Goal: Information Seeking & Learning: Learn about a topic

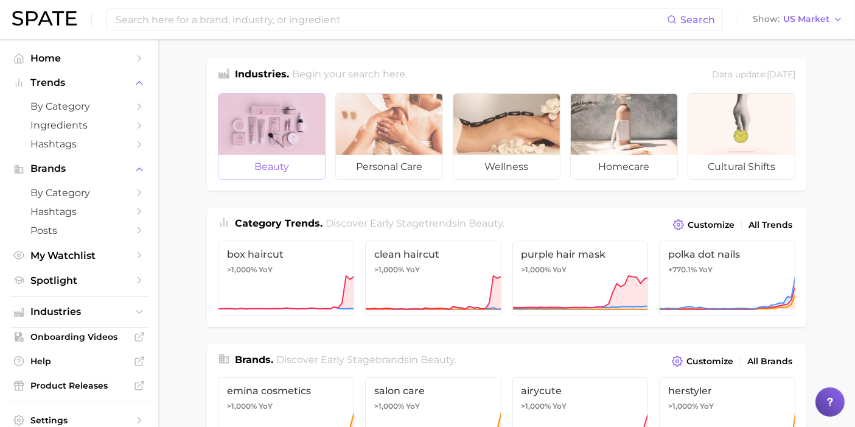
click at [309, 145] on div at bounding box center [271, 124] width 106 height 61
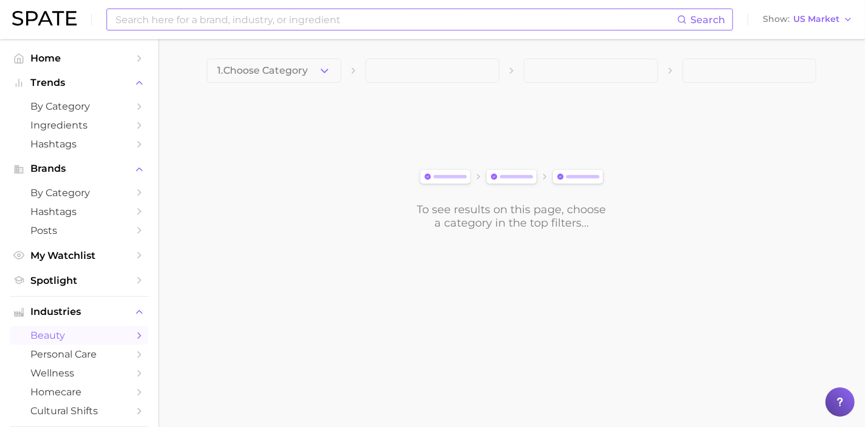
click at [248, 18] on input at bounding box center [395, 19] width 563 height 21
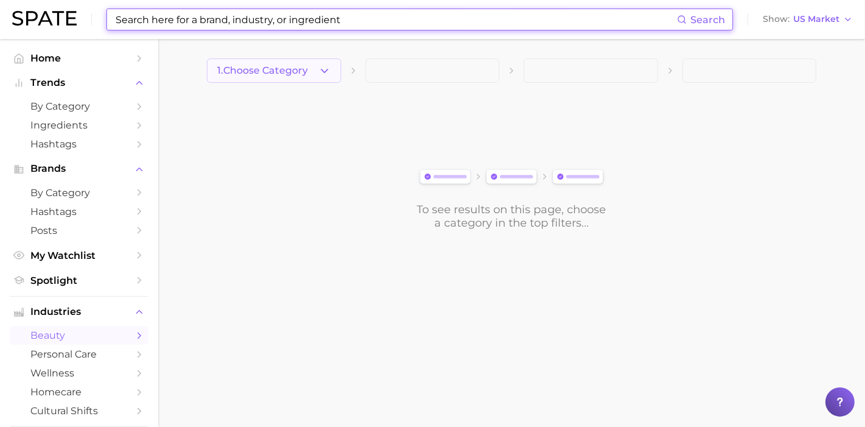
click at [327, 66] on icon "button" at bounding box center [324, 71] width 13 height 13
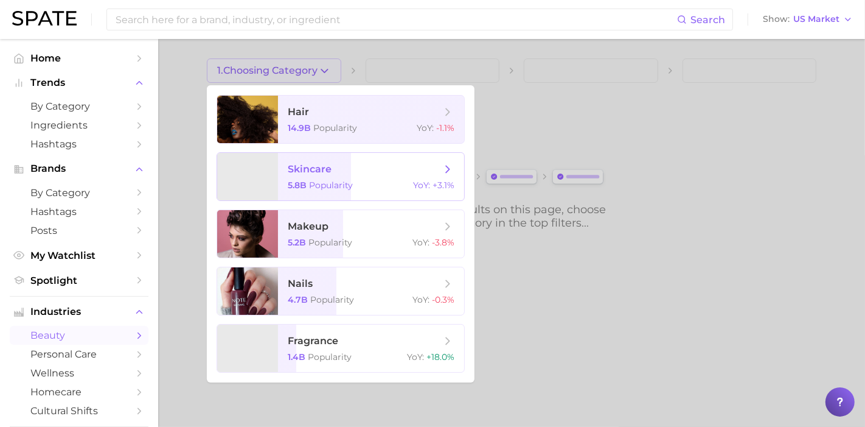
click at [321, 175] on span "skincare 5.8b Popularity YoY : +3.1%" at bounding box center [371, 176] width 186 height 47
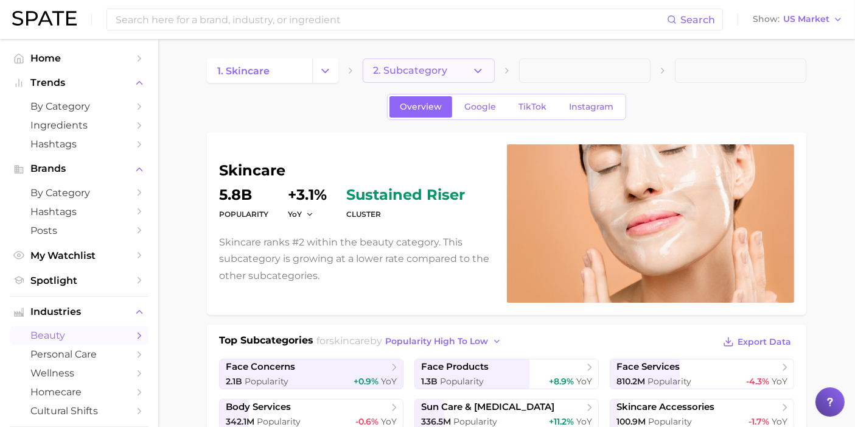
drag, startPoint x: 450, startPoint y: 68, endPoint x: 481, endPoint y: 76, distance: 31.4
click at [481, 76] on icon "button" at bounding box center [478, 71] width 13 height 13
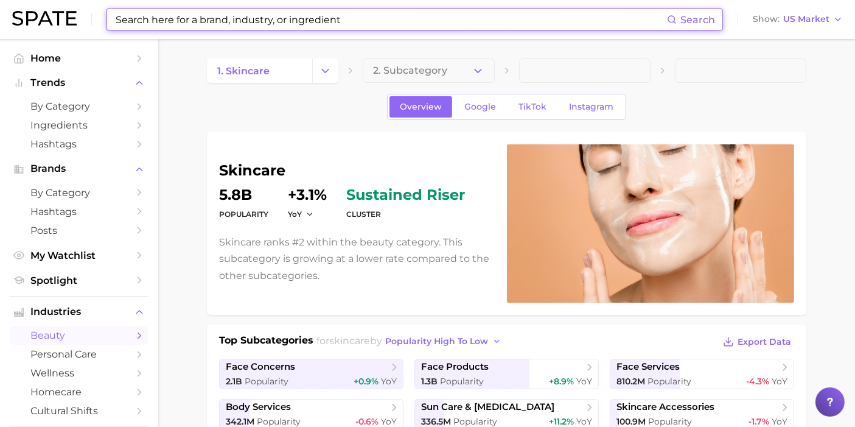
click at [259, 25] on input at bounding box center [390, 19] width 553 height 21
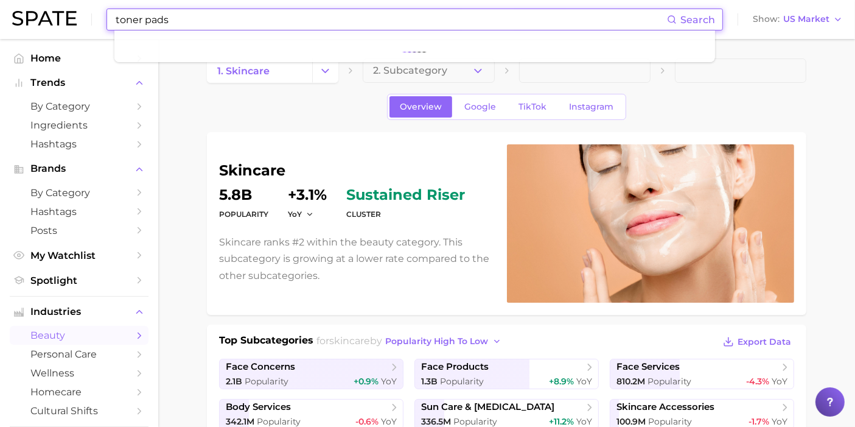
type input "toner pads"
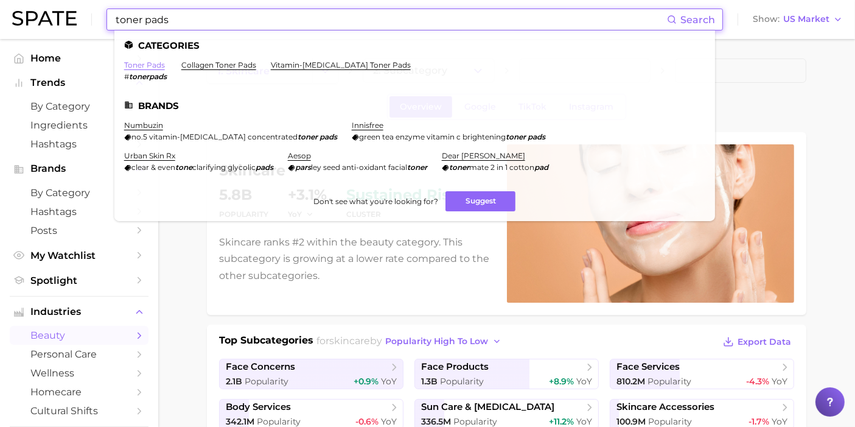
click at [153, 65] on link "toner pads" at bounding box center [144, 64] width 41 height 9
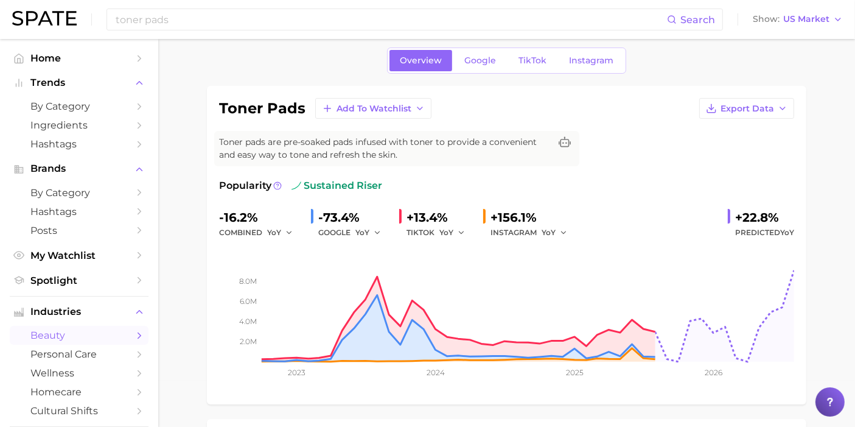
scroll to position [68, 0]
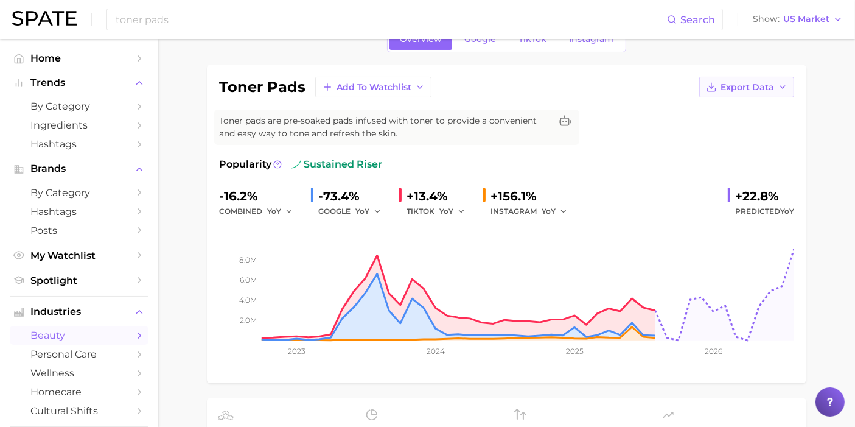
click at [778, 80] on button "Export Data" at bounding box center [746, 87] width 95 height 21
click at [732, 131] on span "Time Series Image" at bounding box center [722, 132] width 82 height 10
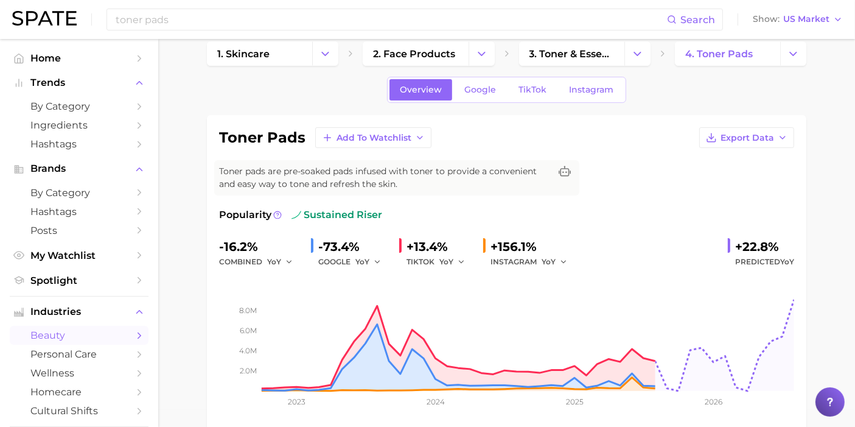
scroll to position [0, 0]
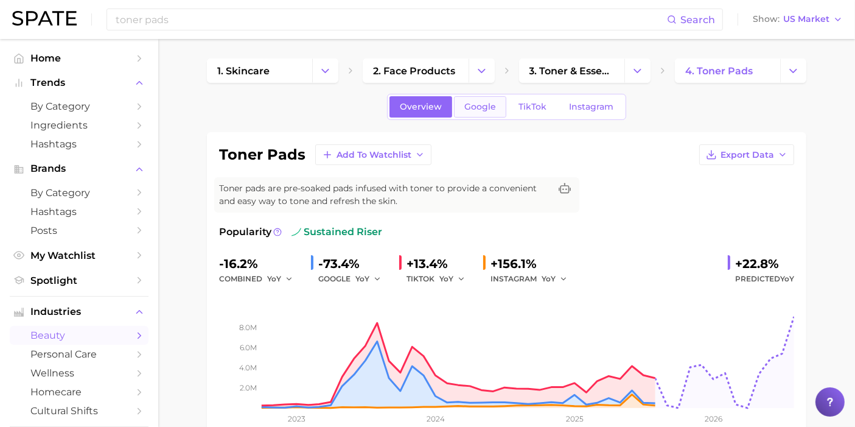
click at [489, 105] on span "Google" at bounding box center [480, 107] width 32 height 10
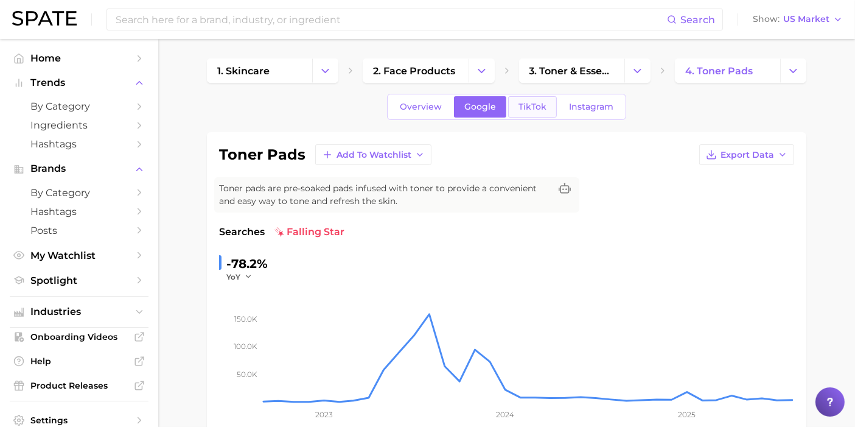
click at [534, 108] on span "TikTok" at bounding box center [533, 107] width 28 height 10
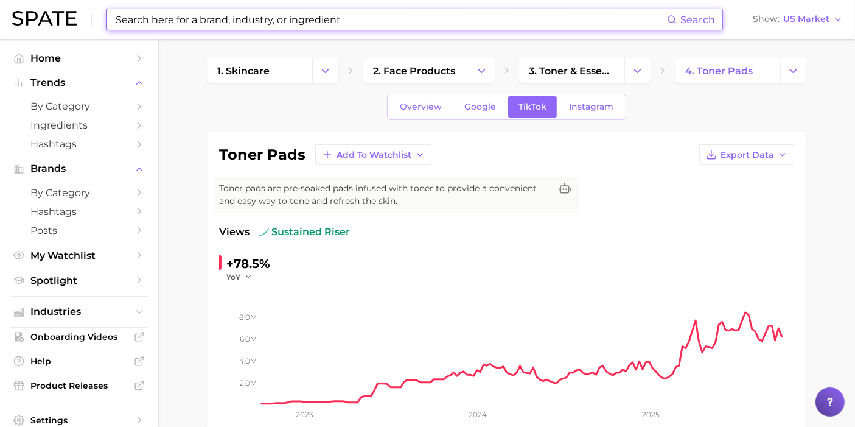
click at [407, 24] on input at bounding box center [390, 19] width 553 height 21
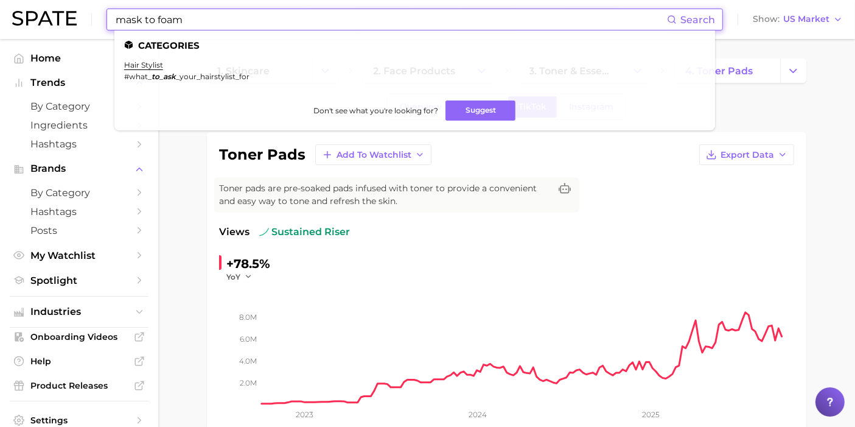
drag, startPoint x: 92, startPoint y: 23, endPoint x: 36, endPoint y: 21, distance: 56.0
click at [36, 21] on div "mask to foam Search Categories hair stylist #what_ to _ ask _your_hairstylist_f…" at bounding box center [427, 19] width 831 height 39
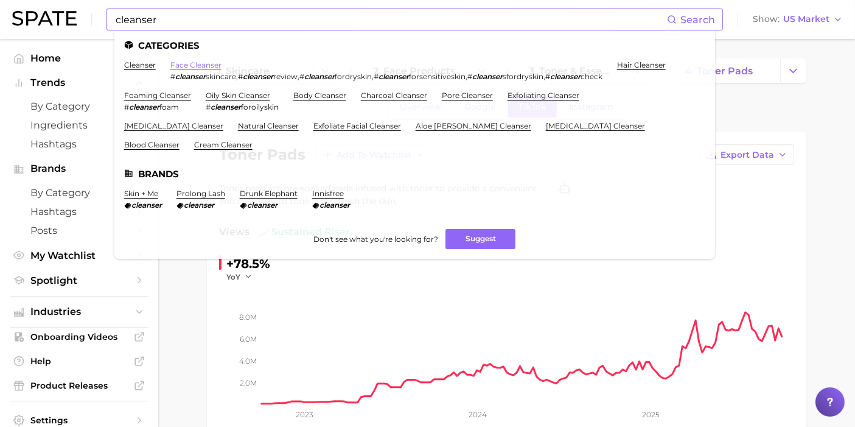
click at [207, 66] on link "face cleanser" at bounding box center [195, 64] width 51 height 9
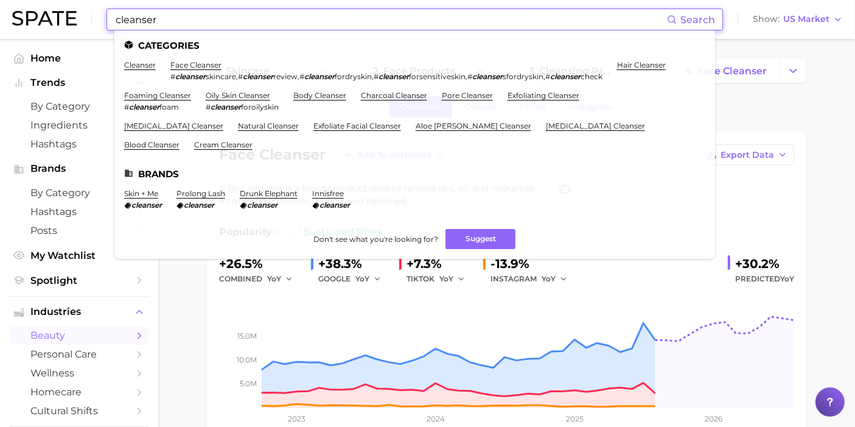
click at [127, 24] on input "cleanser" at bounding box center [390, 19] width 553 height 21
drag, startPoint x: 179, startPoint y: 16, endPoint x: 0, endPoint y: -18, distance: 182.3
click at [0, 0] on html "cleanser Search Categories cleanser face cleanser # cleanser skincare , # clean…" at bounding box center [427, 213] width 855 height 427
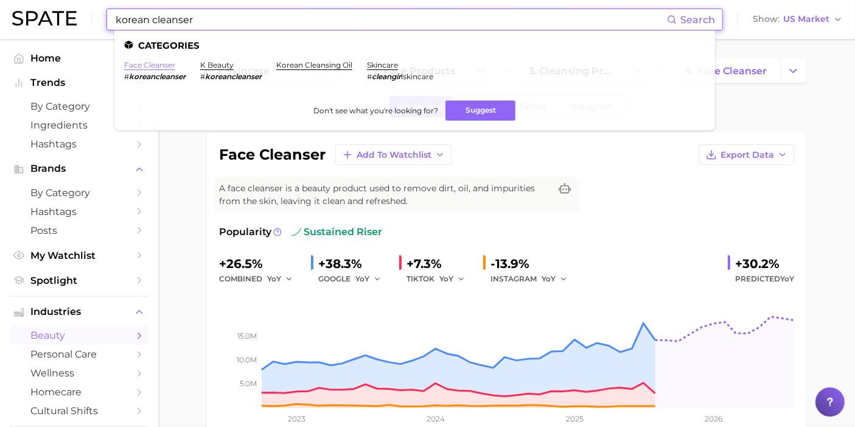
type input "korean cleanser"
click at [164, 64] on link "face cleanser" at bounding box center [149, 64] width 51 height 9
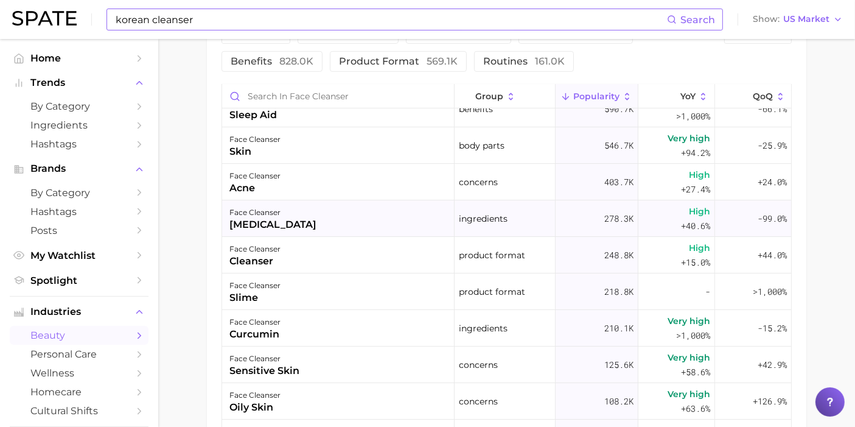
scroll to position [68, 0]
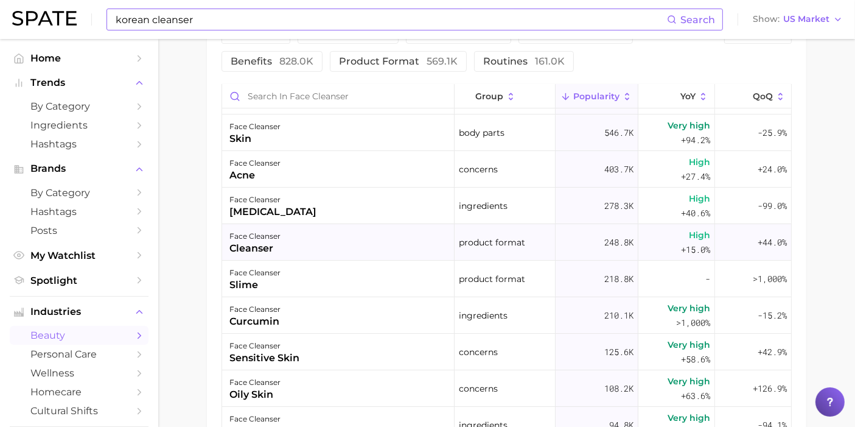
click at [349, 242] on div "face cleanser cleanser" at bounding box center [338, 242] width 232 height 37
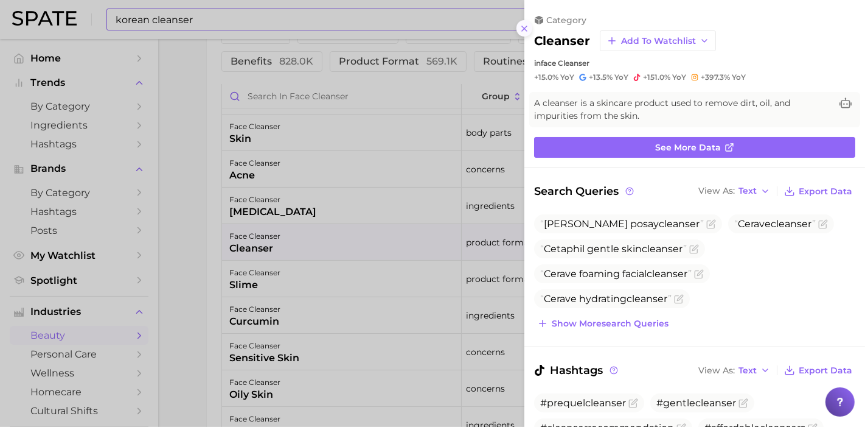
click at [525, 32] on icon at bounding box center [525, 29] width 10 height 10
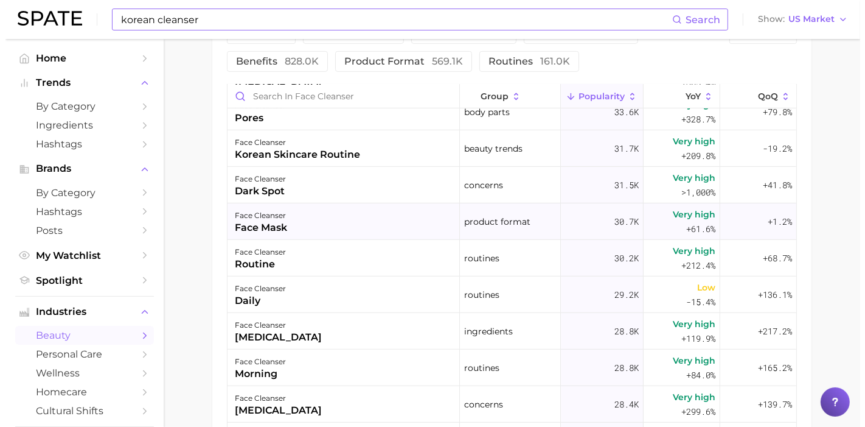
scroll to position [676, 0]
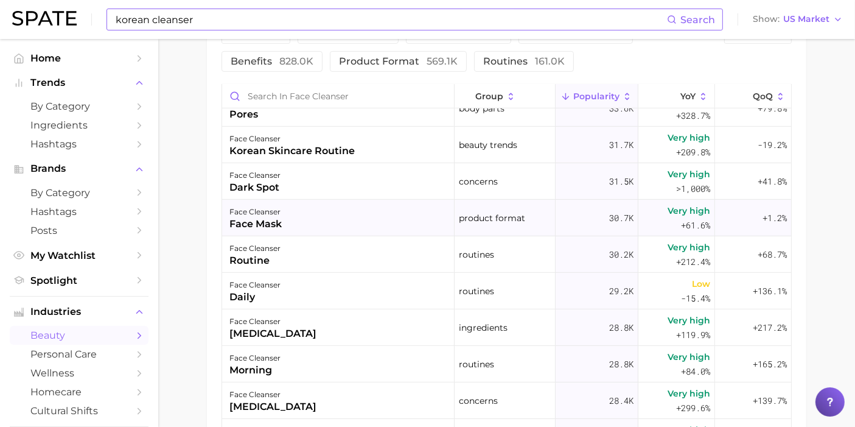
click at [379, 220] on div "face cleanser face mask" at bounding box center [338, 218] width 232 height 37
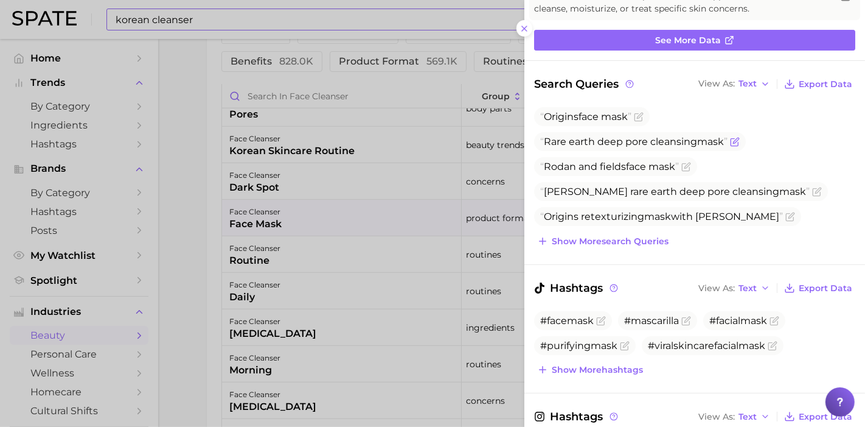
scroll to position [135, 0]
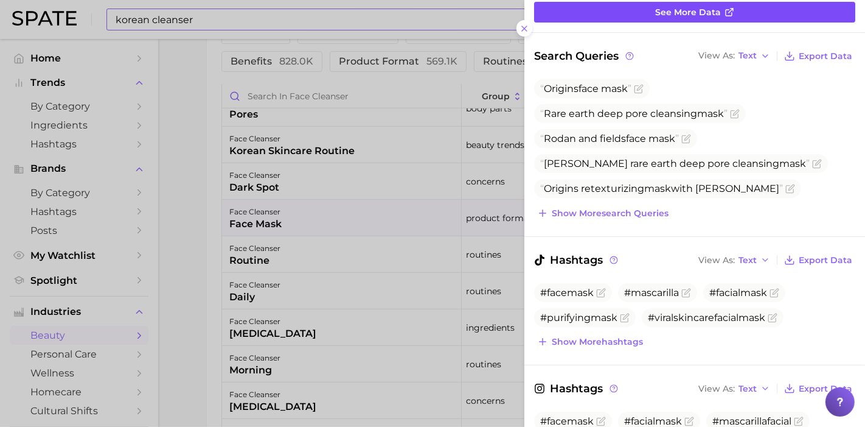
click at [727, 13] on icon at bounding box center [730, 12] width 10 height 10
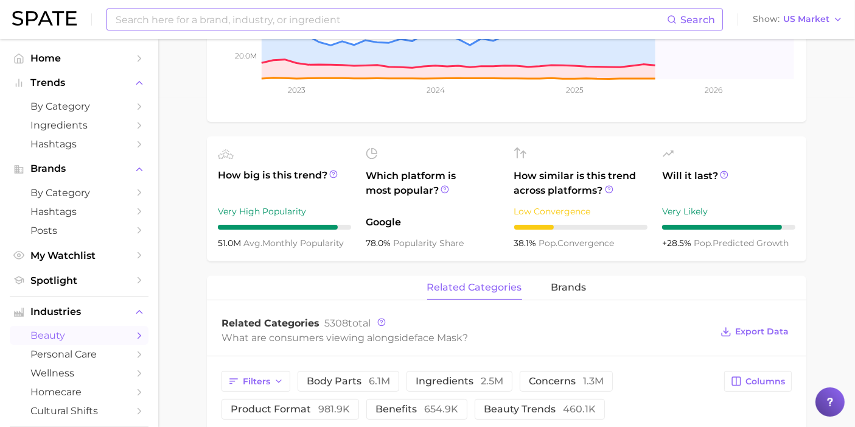
scroll to position [540, 0]
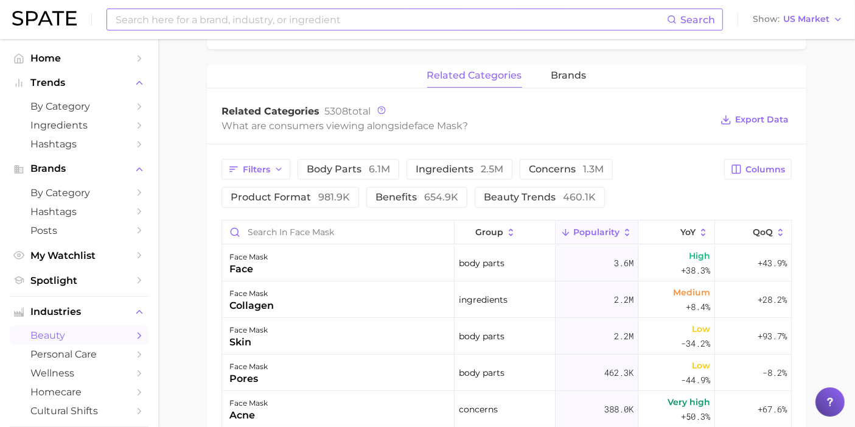
type input "korean cleanser"
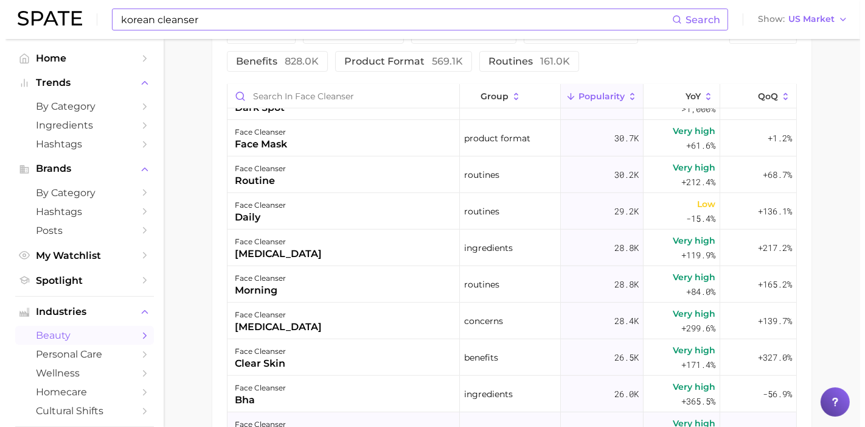
scroll to position [744, 0]
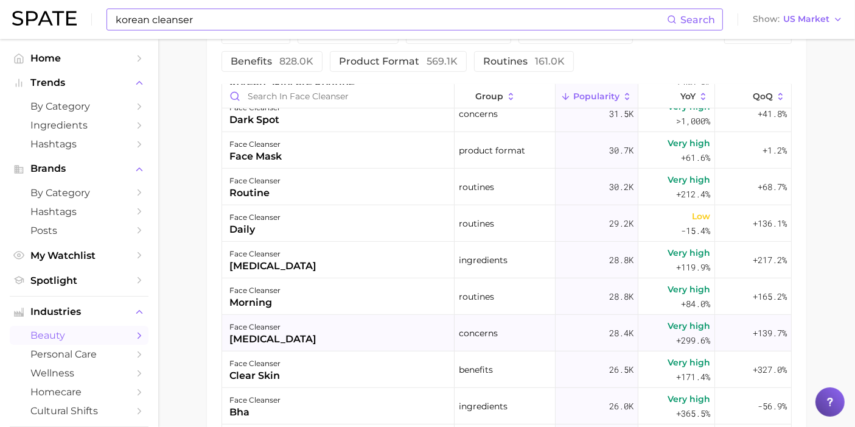
click at [376, 327] on div "face cleanser [MEDICAL_DATA]" at bounding box center [338, 333] width 232 height 37
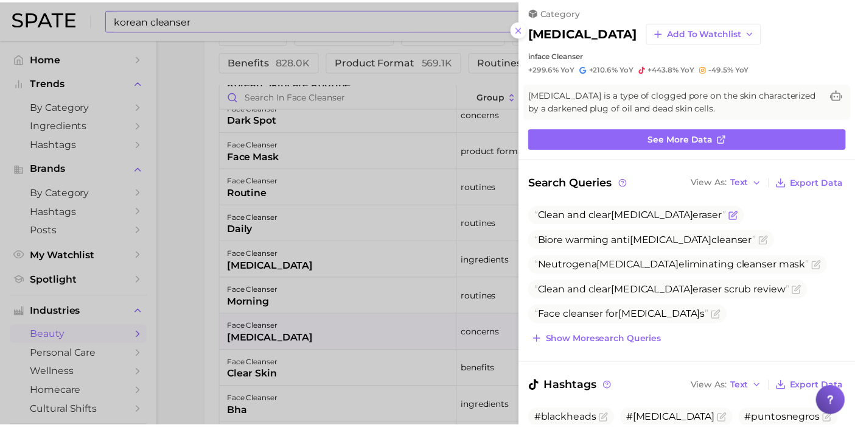
scroll to position [0, 0]
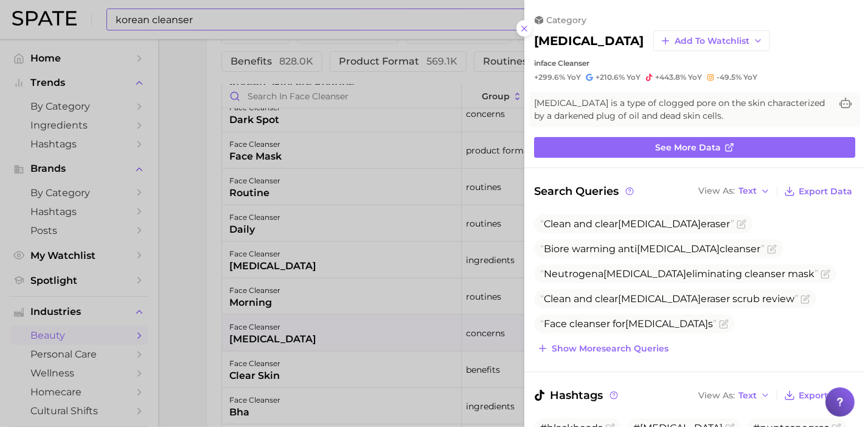
click at [318, 246] on div at bounding box center [432, 213] width 865 height 427
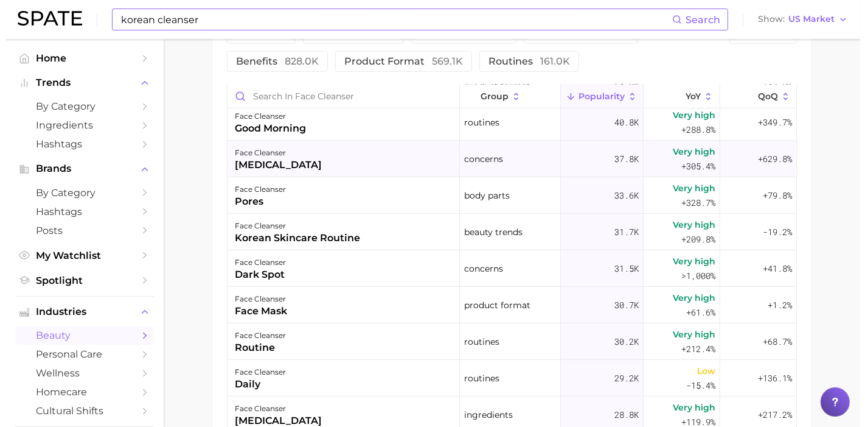
scroll to position [609, 0]
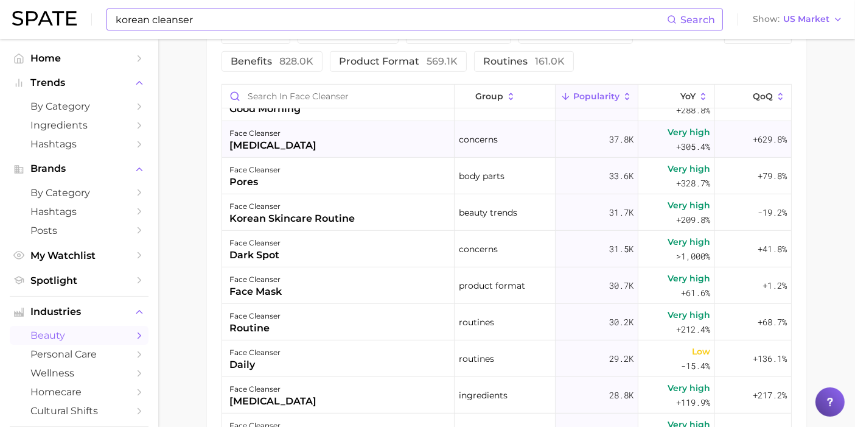
click at [411, 284] on div "face cleanser face mask" at bounding box center [338, 285] width 232 height 37
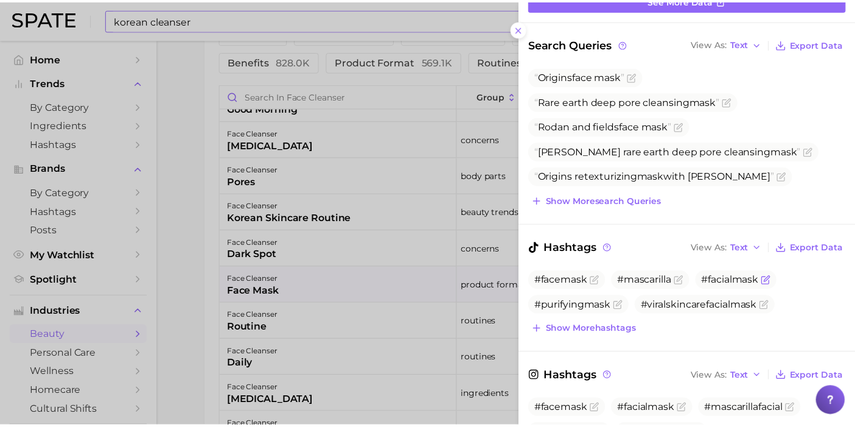
scroll to position [135, 0]
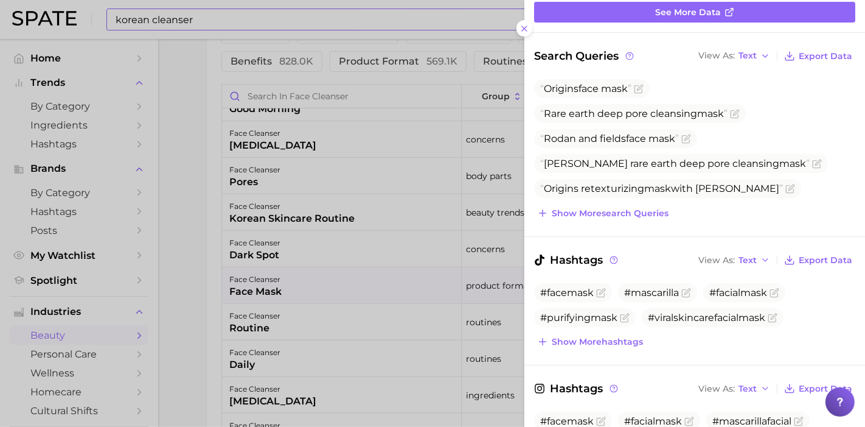
click at [187, 232] on div at bounding box center [432, 213] width 865 height 427
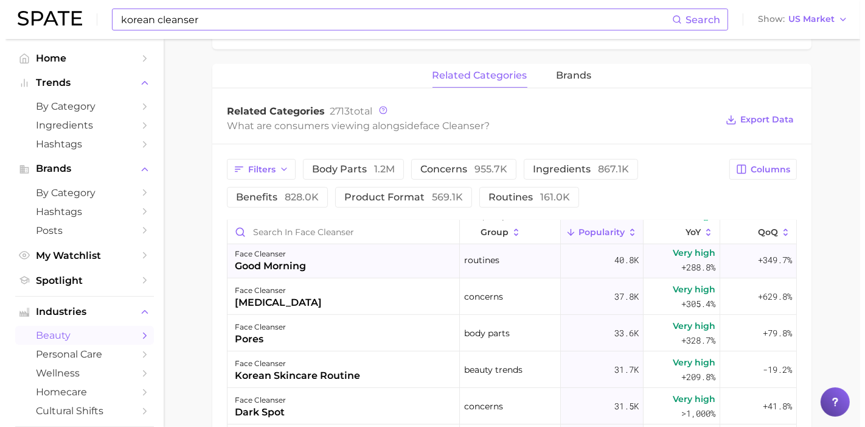
scroll to position [609, 0]
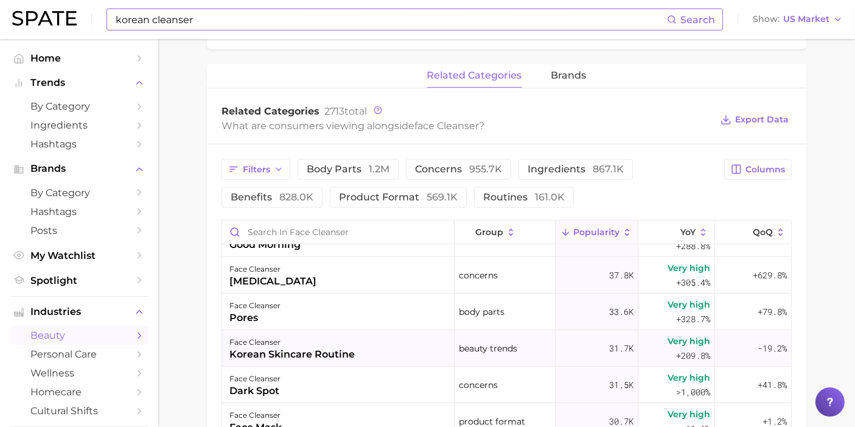
click at [407, 341] on div "face cleanser korean skincare routine" at bounding box center [338, 348] width 232 height 37
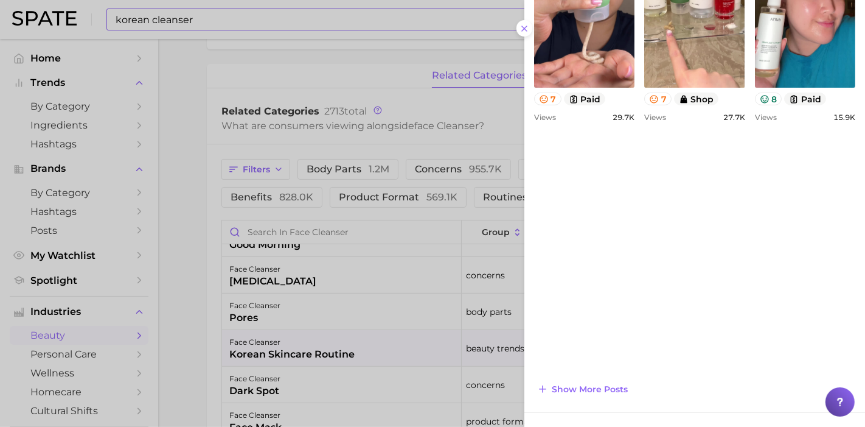
click at [435, 253] on div at bounding box center [432, 213] width 865 height 427
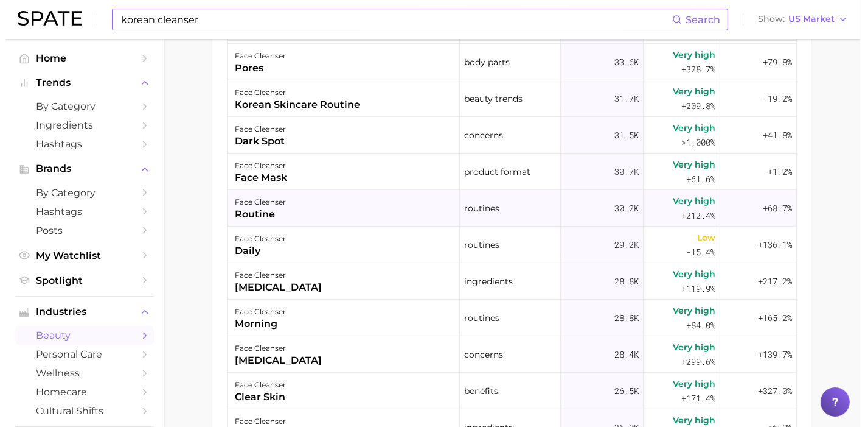
scroll to position [676, 0]
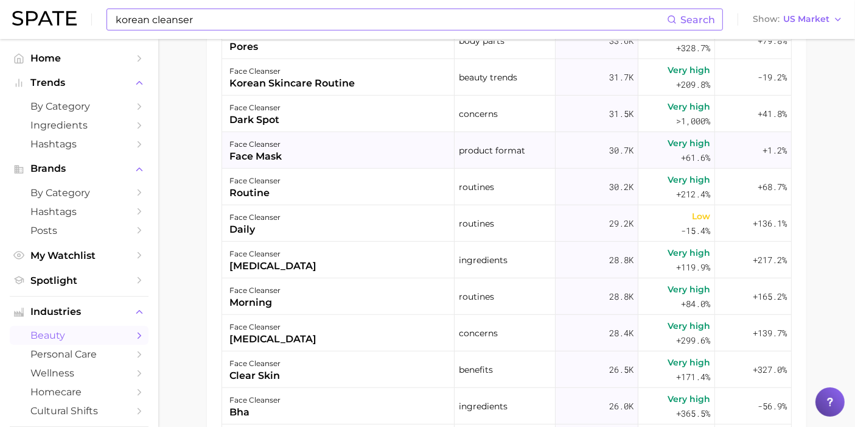
click at [374, 153] on div "face cleanser face mask" at bounding box center [338, 150] width 232 height 37
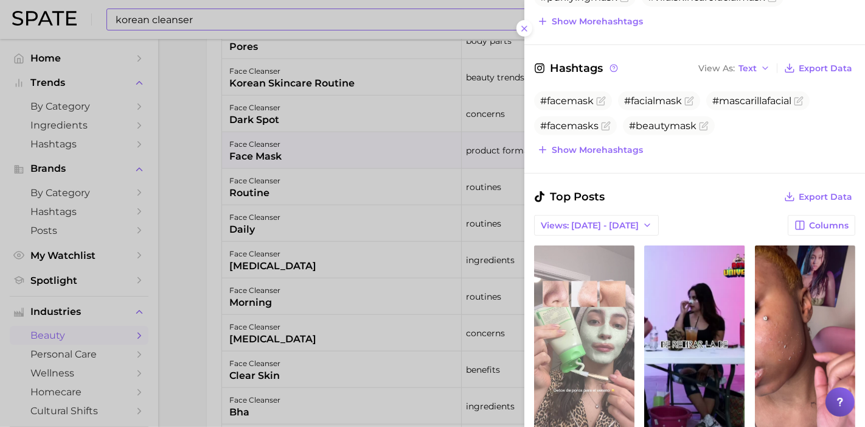
scroll to position [609, 0]
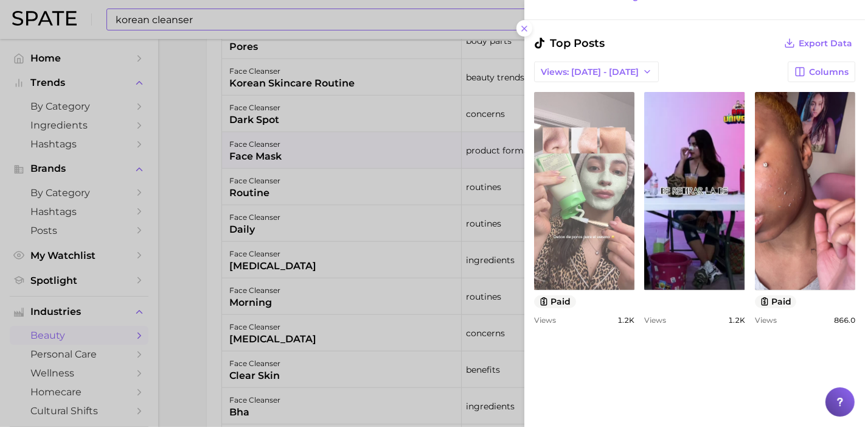
click at [632, 218] on link "view post on TikTok" at bounding box center [584, 191] width 100 height 198
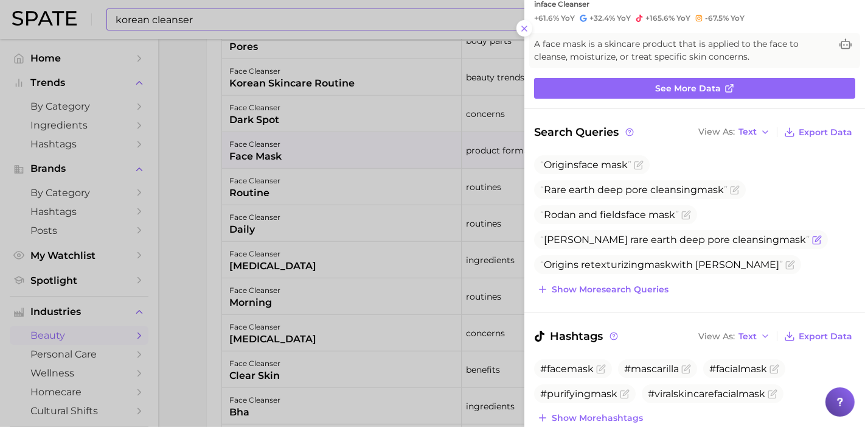
scroll to position [58, 0]
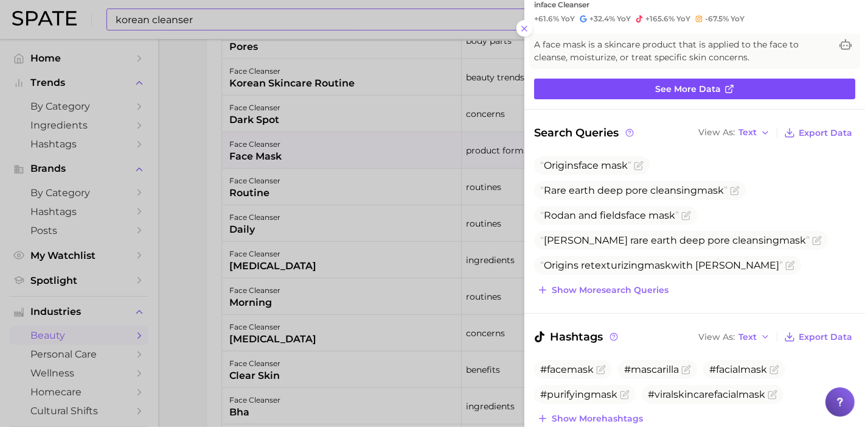
click at [711, 95] on link "See more data" at bounding box center [694, 89] width 321 height 21
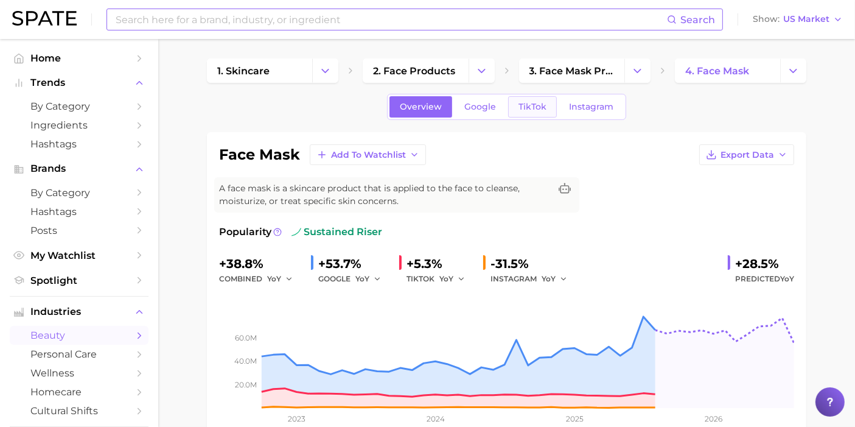
click at [536, 108] on span "TikTok" at bounding box center [533, 107] width 28 height 10
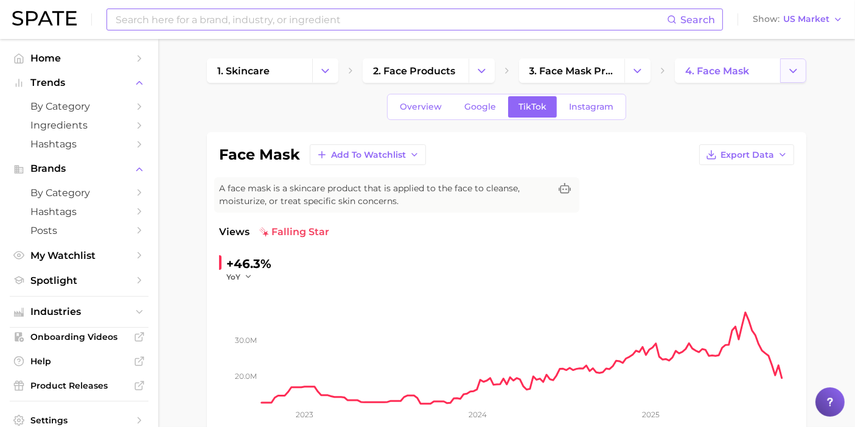
click at [796, 73] on icon "Change Category" at bounding box center [793, 71] width 13 height 13
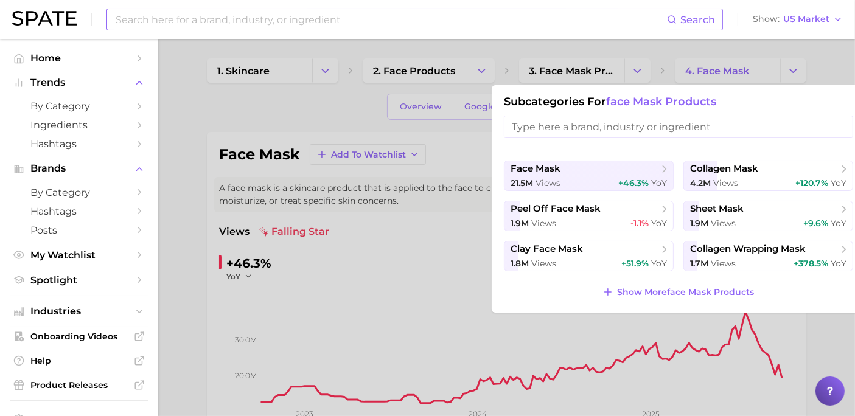
click at [797, 73] on div at bounding box center [427, 208] width 855 height 416
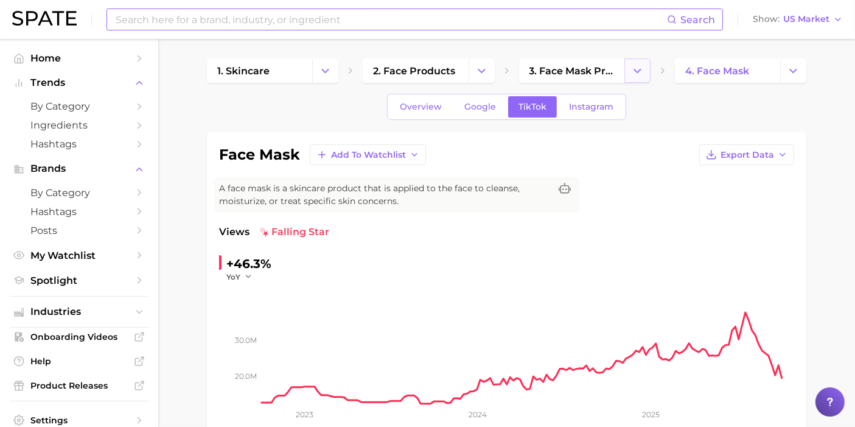
click at [634, 76] on icon "Change Category" at bounding box center [637, 71] width 13 height 13
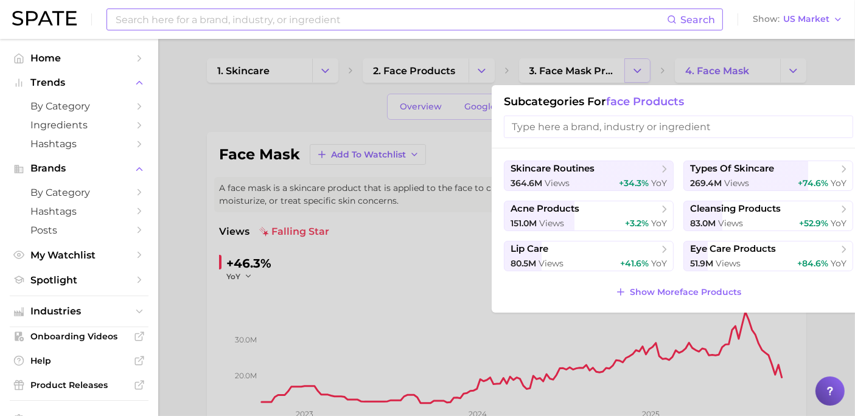
click at [636, 77] on div at bounding box center [427, 208] width 855 height 416
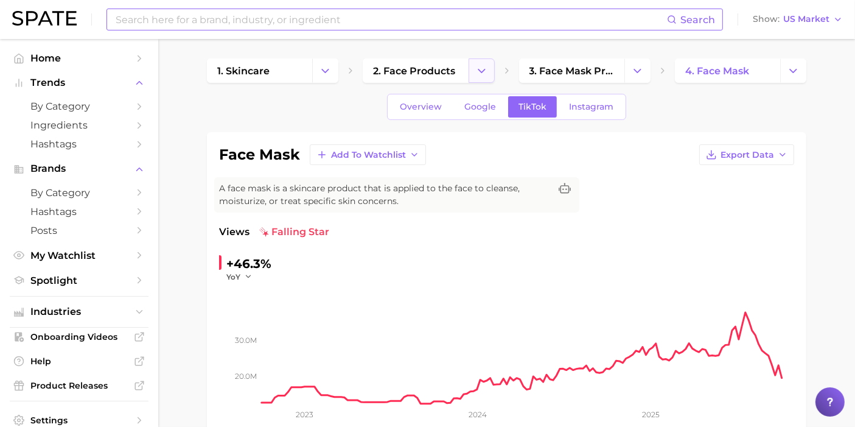
click at [472, 72] on button "Change Category" at bounding box center [482, 70] width 26 height 24
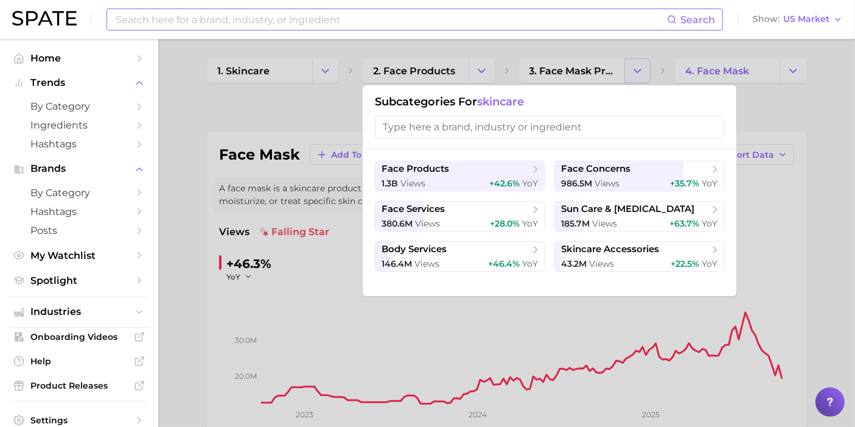
click at [631, 72] on div at bounding box center [427, 213] width 855 height 427
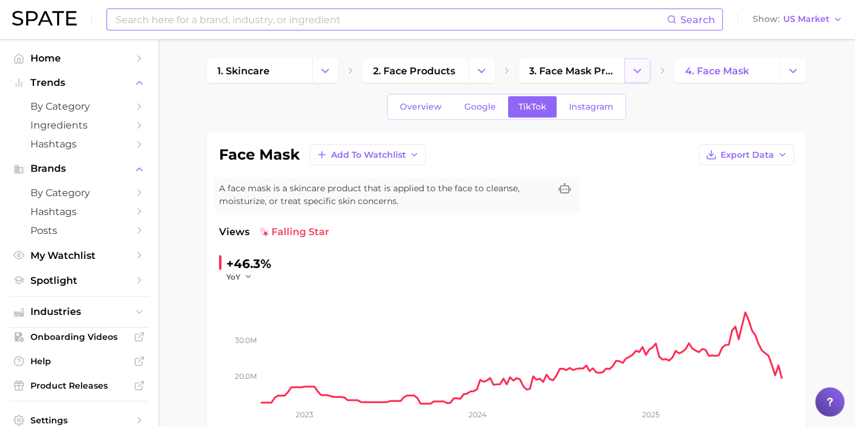
click at [635, 72] on icon "Change Category" at bounding box center [637, 71] width 13 height 13
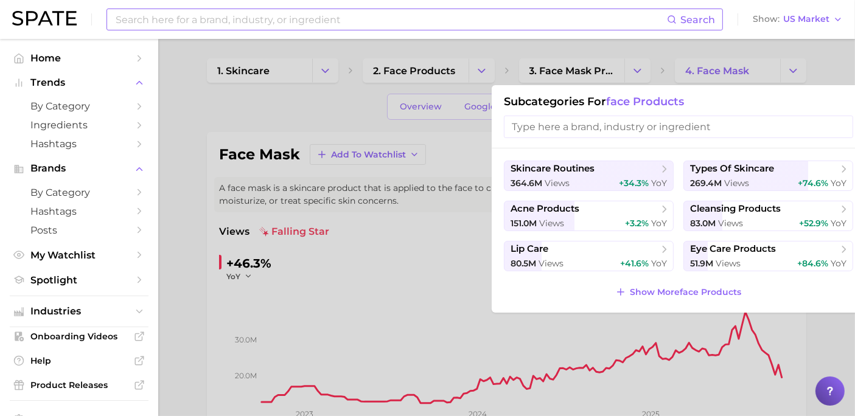
click at [649, 121] on input "search" at bounding box center [678, 127] width 349 height 23
type input "c"
click at [789, 213] on span "cleansing products" at bounding box center [764, 209] width 148 height 12
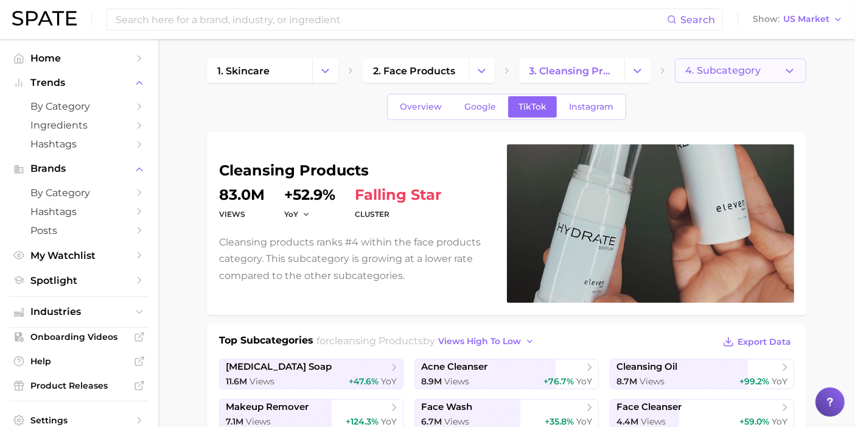
click at [721, 71] on span "4. Subcategory" at bounding box center [722, 70] width 75 height 11
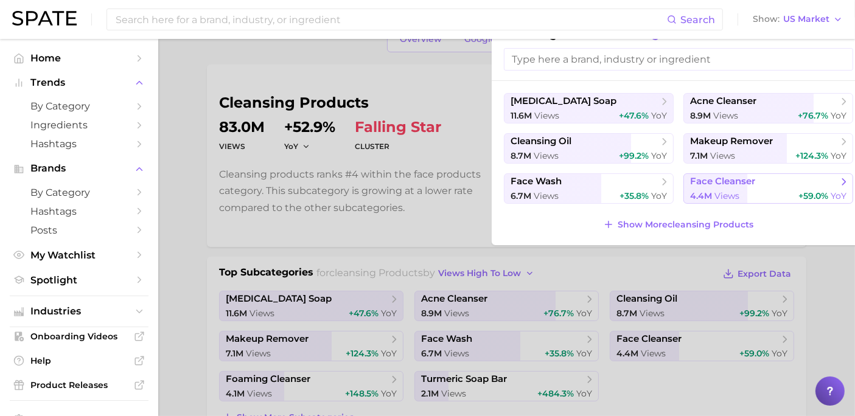
click at [756, 195] on div "4.4m views +59.0% YoY" at bounding box center [768, 196] width 156 height 12
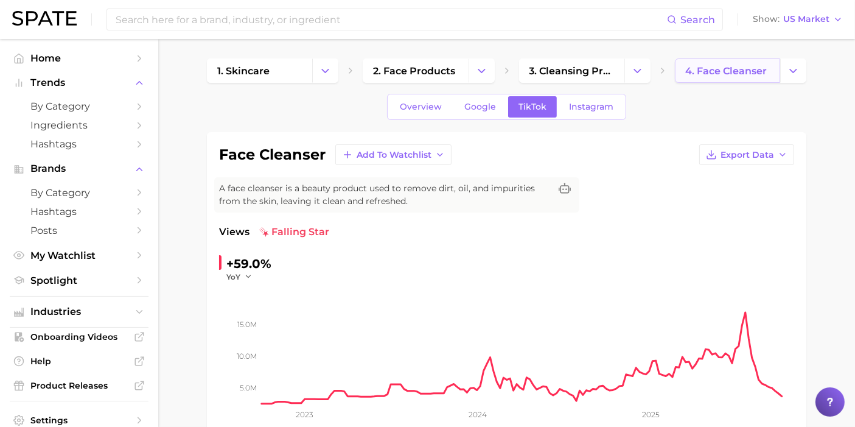
click at [744, 79] on link "4. face cleanser" at bounding box center [727, 70] width 105 height 24
click at [793, 78] on button "Change Category" at bounding box center [793, 70] width 26 height 24
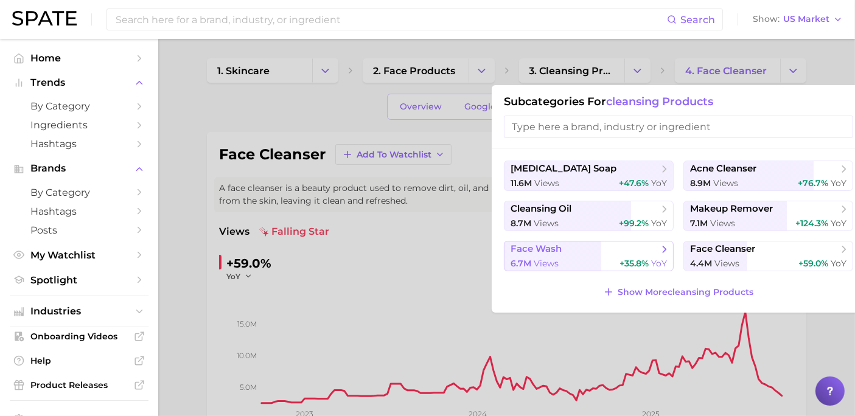
click at [640, 248] on span "face wash" at bounding box center [585, 249] width 148 height 12
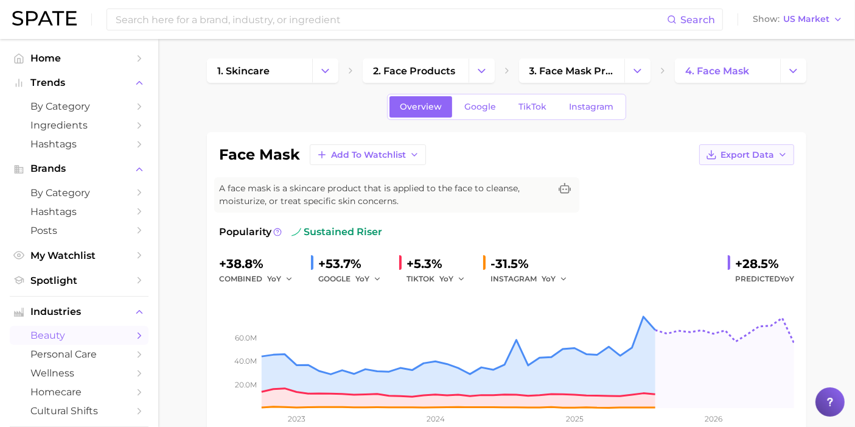
click at [780, 155] on icon "button" at bounding box center [783, 155] width 10 height 10
click at [742, 199] on span "Time Series Image" at bounding box center [722, 199] width 82 height 10
click at [239, 23] on input at bounding box center [390, 19] width 553 height 21
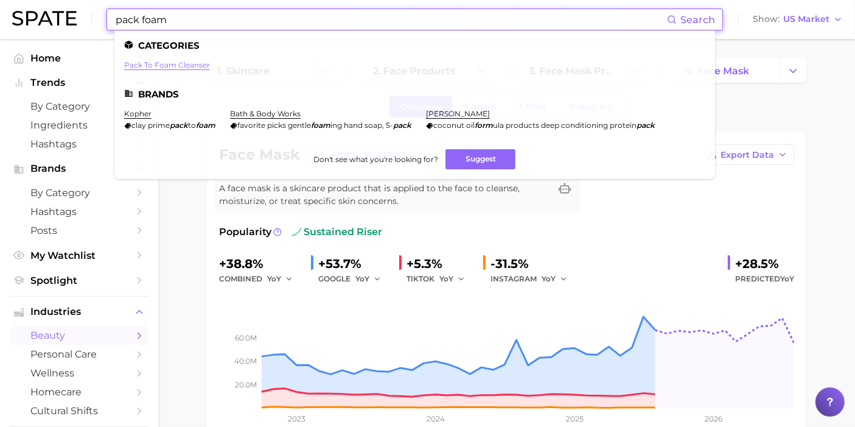
click at [175, 61] on link "pack to foam cleanser" at bounding box center [167, 64] width 86 height 9
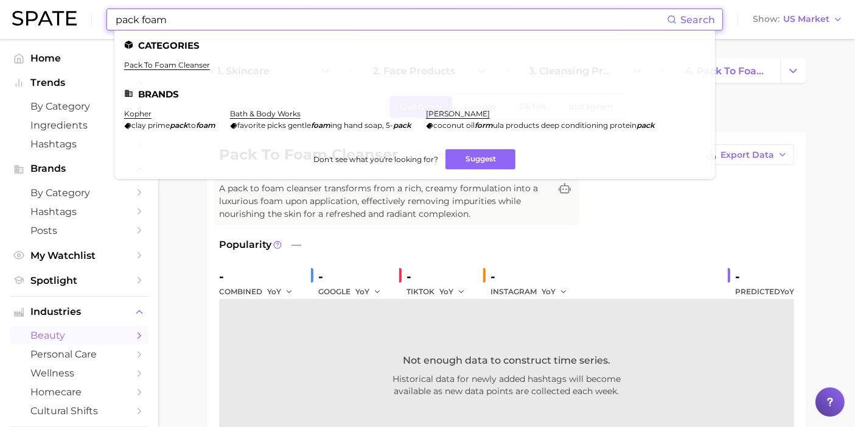
drag, startPoint x: 143, startPoint y: 12, endPoint x: 74, endPoint y: 12, distance: 69.4
click at [75, 11] on div "pack foam Search Categories pack to foam cleanser Brands [PERSON_NAME] prime pa…" at bounding box center [427, 19] width 831 height 39
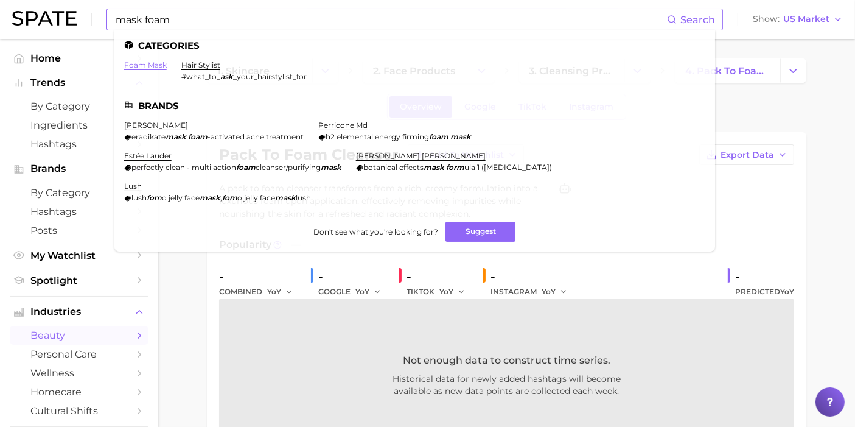
click at [156, 66] on link "foam mask" at bounding box center [145, 64] width 43 height 9
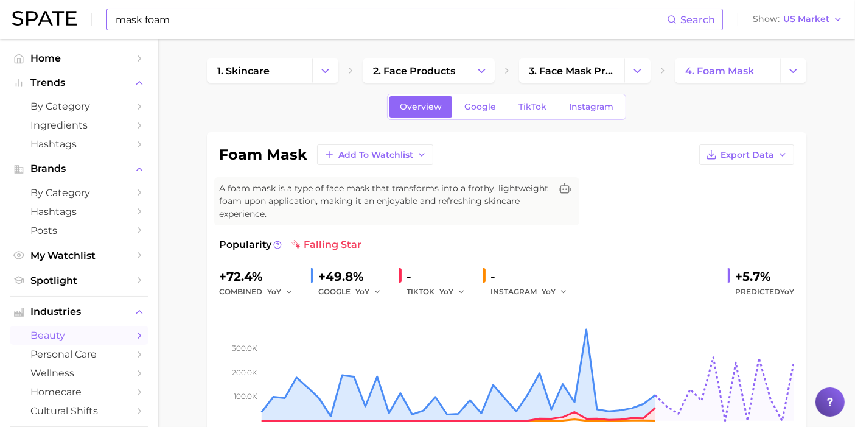
drag, startPoint x: 192, startPoint y: 5, endPoint x: 132, endPoint y: 12, distance: 59.9
click at [132, 12] on div "mask foam Search Show US Market" at bounding box center [427, 19] width 831 height 39
click at [195, 24] on input "mask foam" at bounding box center [390, 19] width 553 height 21
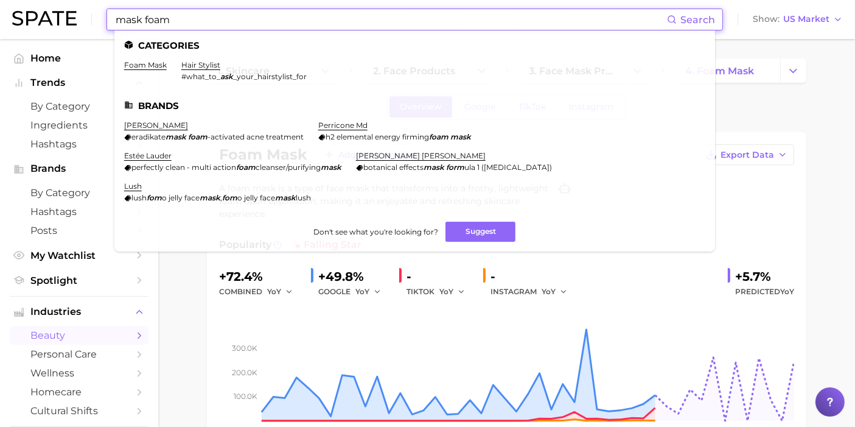
click at [9, 4] on header "mask foam Search Categories foam mask hair stylist #what_to_ ask _your_hairstyl…" at bounding box center [427, 19] width 855 height 39
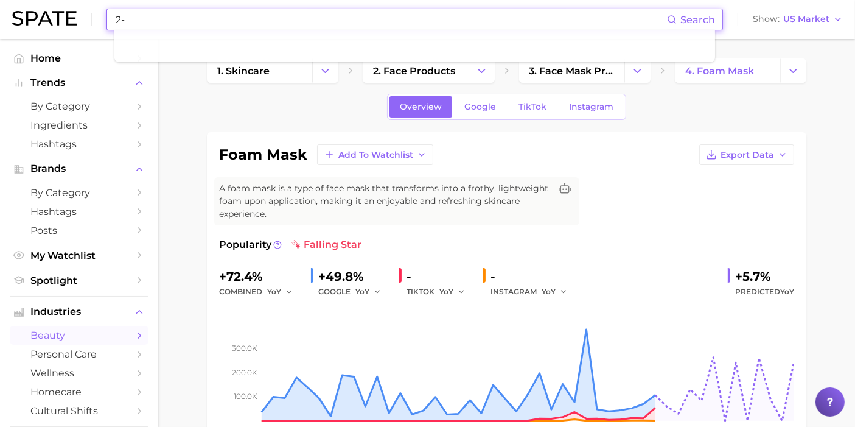
type input "2"
type input "m"
type input "c"
type input "f"
type input "p"
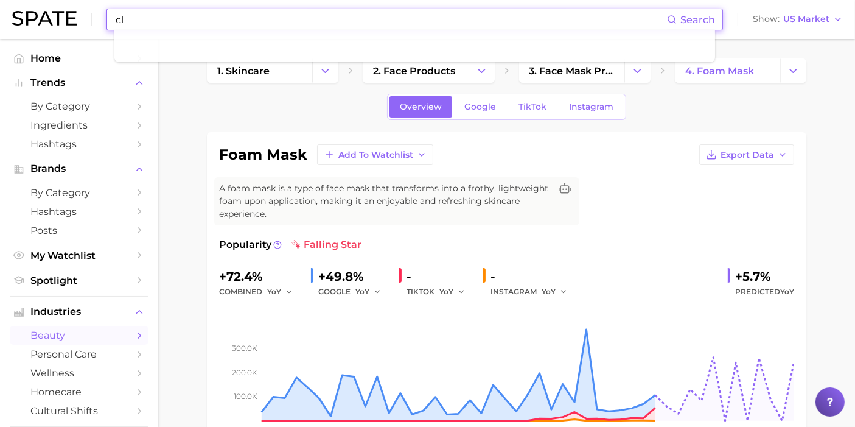
type input "c"
type input "d"
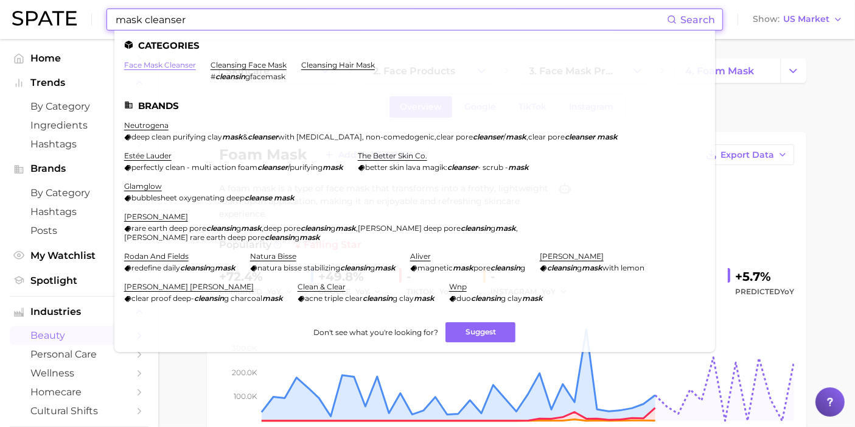
type input "mask cleanser"
click at [178, 64] on link "face mask cleanser" at bounding box center [160, 64] width 72 height 9
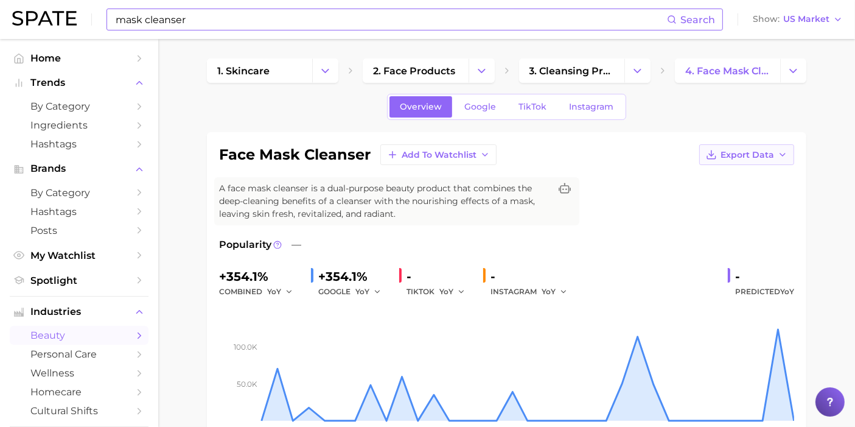
click at [768, 150] on span "Export Data" at bounding box center [748, 155] width 54 height 10
drag, startPoint x: 735, startPoint y: 194, endPoint x: 627, endPoint y: 180, distance: 108.6
click at [735, 195] on span "Time Series Image" at bounding box center [722, 199] width 82 height 10
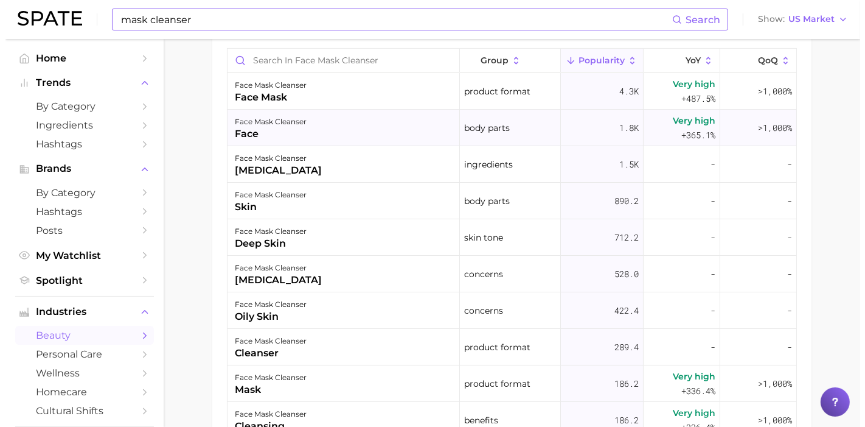
scroll to position [811, 0]
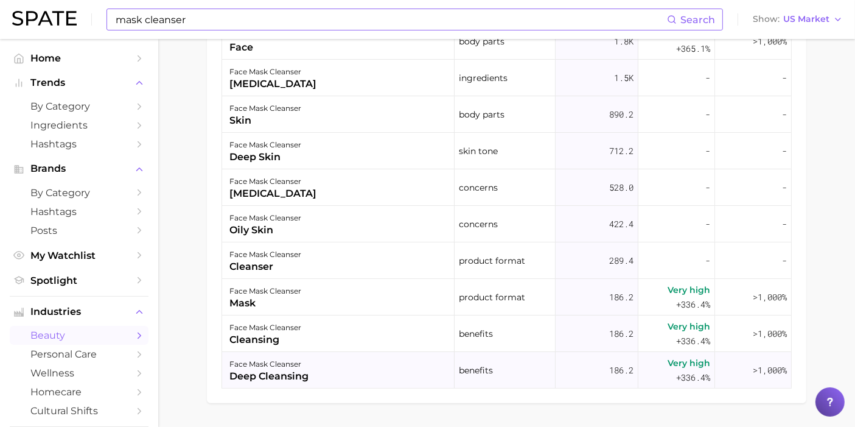
click at [361, 372] on div "face mask cleanser deep cleansing" at bounding box center [338, 370] width 232 height 37
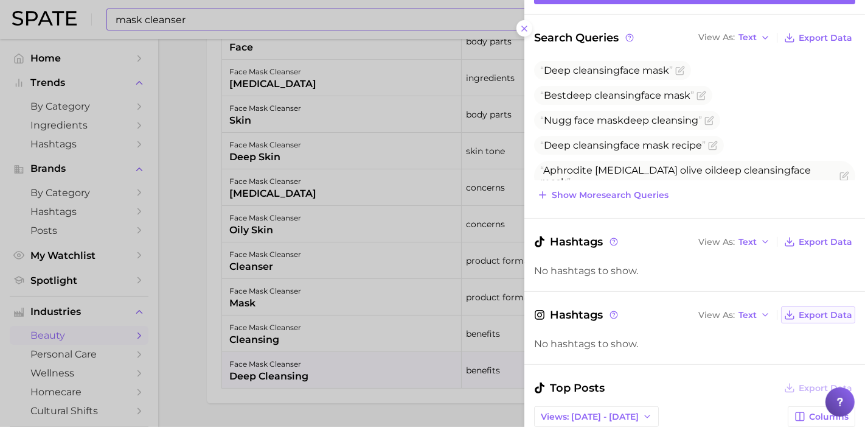
scroll to position [0, 0]
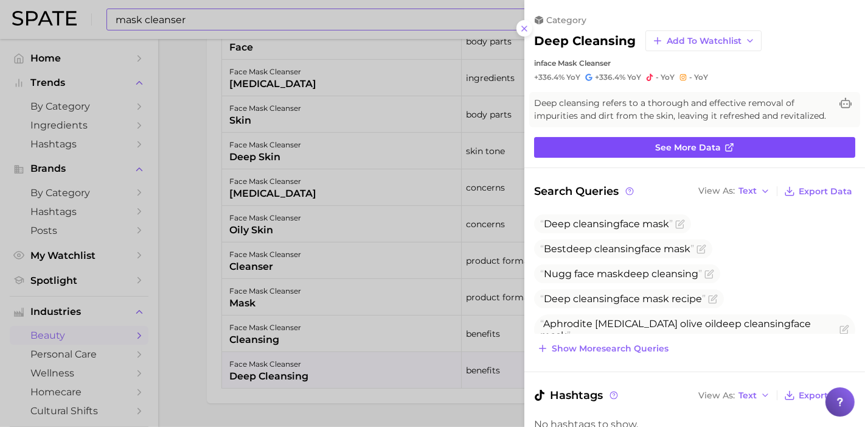
click at [758, 158] on link "See more data" at bounding box center [694, 147] width 321 height 21
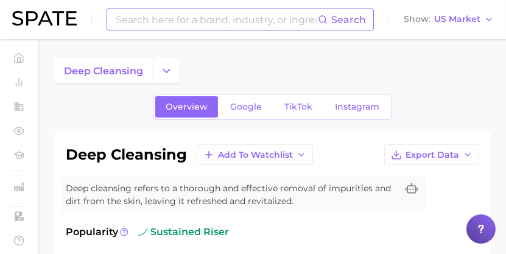
click at [158, 19] on input at bounding box center [215, 19] width 203 height 21
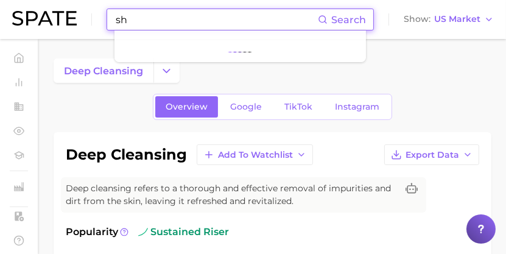
type input "s"
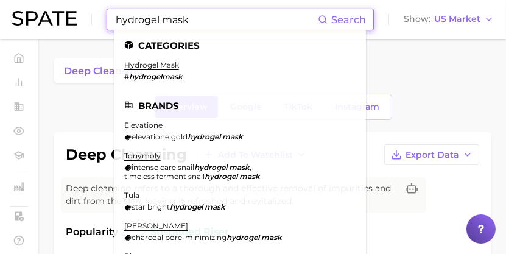
click at [160, 72] on em "hydrogelmask" at bounding box center [156, 76] width 54 height 9
click at [159, 65] on link "hydrogel mask" at bounding box center [151, 64] width 55 height 9
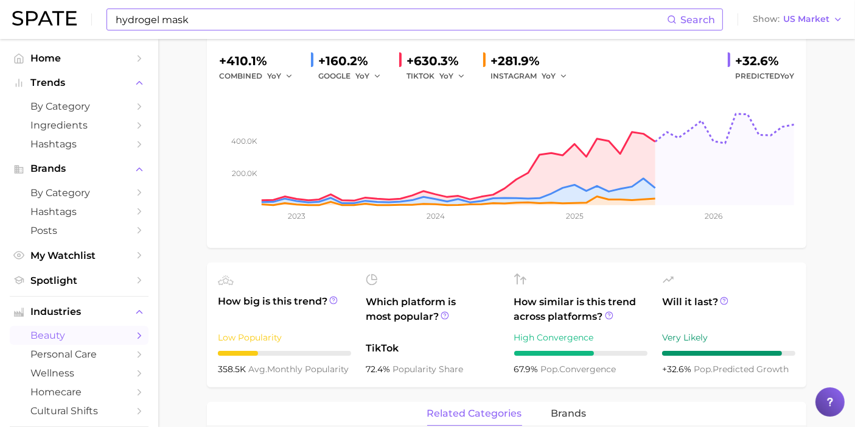
scroll to position [68, 0]
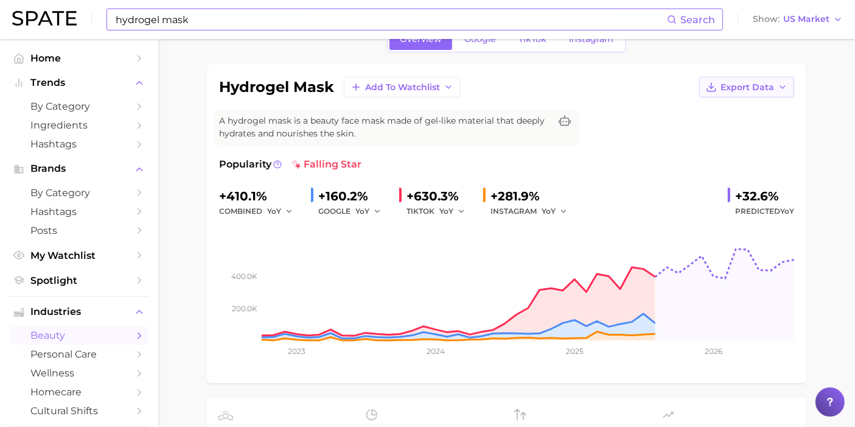
click at [763, 83] on span "Export Data" at bounding box center [748, 87] width 54 height 10
click at [738, 129] on span "Time Series Image" at bounding box center [722, 132] width 82 height 10
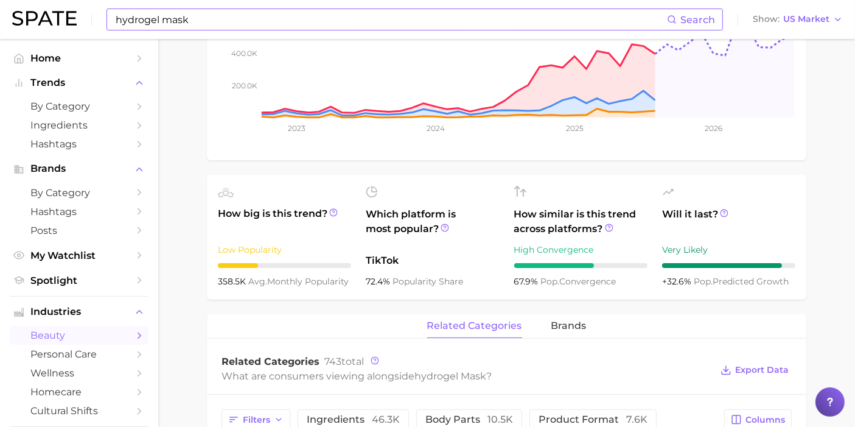
scroll to position [0, 0]
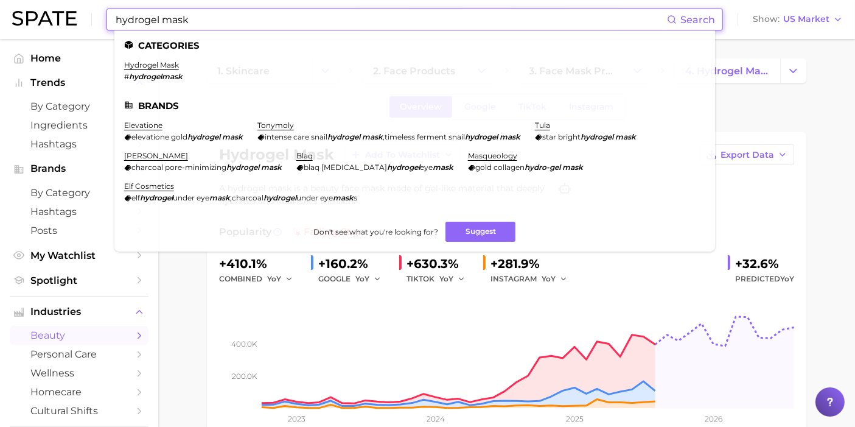
drag, startPoint x: 167, startPoint y: 22, endPoint x: 60, endPoint y: 2, distance: 109.0
click at [104, 13] on div "hydrogel mask Search Categories hydrogel mask # hydrogelmask Brands elevatione …" at bounding box center [427, 19] width 831 height 39
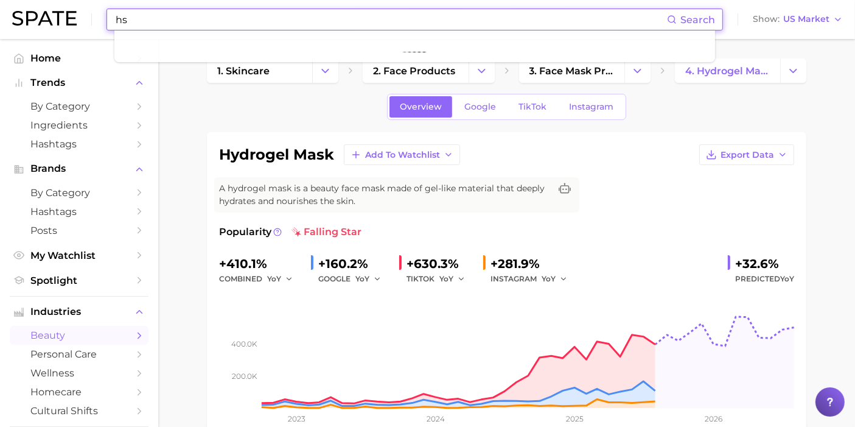
type input "h"
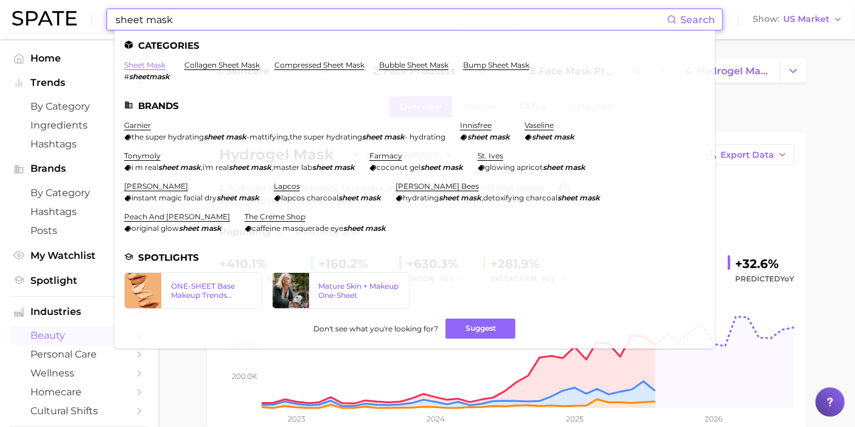
click at [146, 65] on link "sheet mask" at bounding box center [144, 64] width 41 height 9
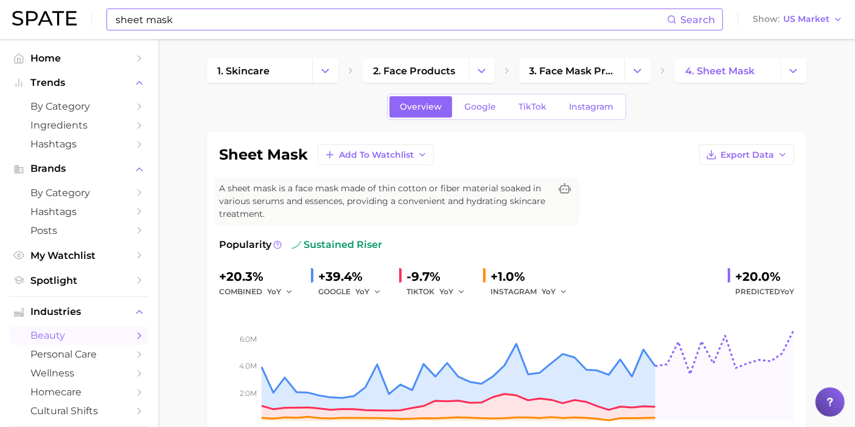
drag, startPoint x: 189, startPoint y: 2, endPoint x: 173, endPoint y: 5, distance: 16.7
click at [173, 5] on div "sheet mask Search Show US Market" at bounding box center [427, 19] width 831 height 39
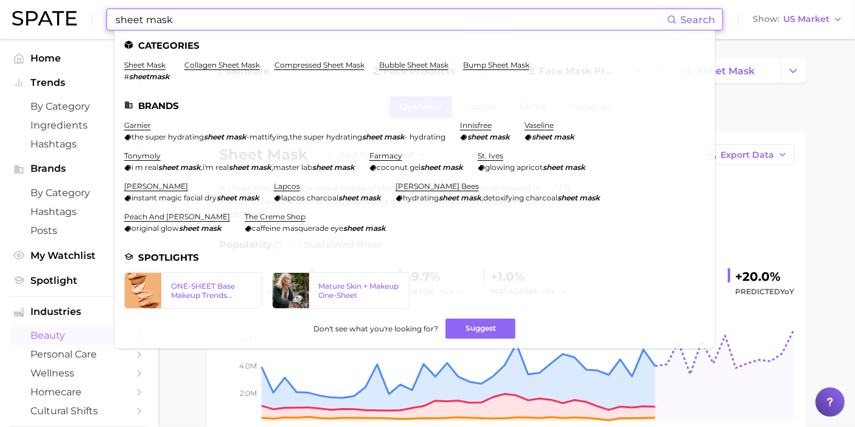
drag, startPoint x: 162, startPoint y: 18, endPoint x: 0, endPoint y: 2, distance: 162.7
click at [0, 4] on header "sheet mask Search Categories sheet mask # sheetmask collagen sheet mask compres…" at bounding box center [427, 19] width 855 height 39
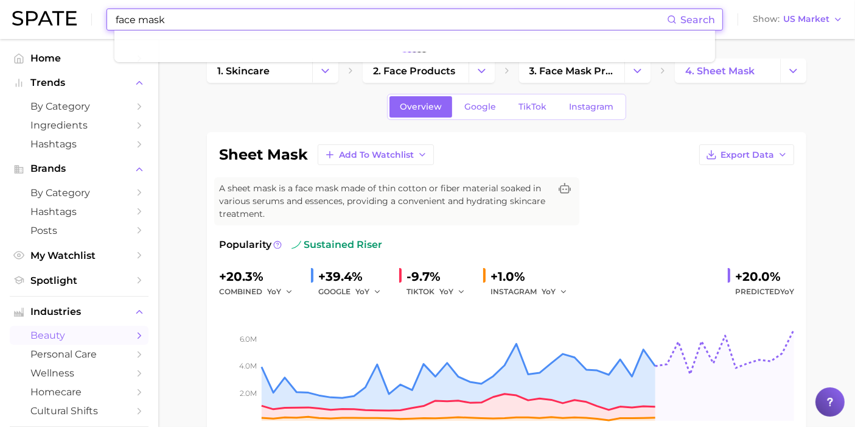
type input "face mask"
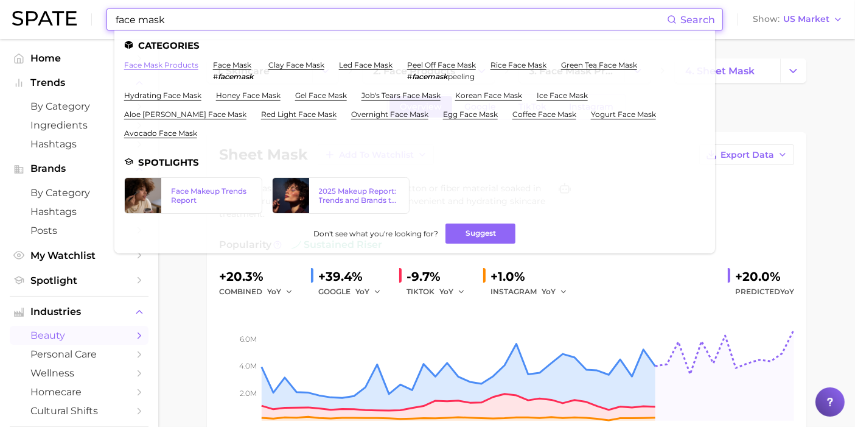
click at [172, 68] on link "face mask products" at bounding box center [161, 64] width 74 height 9
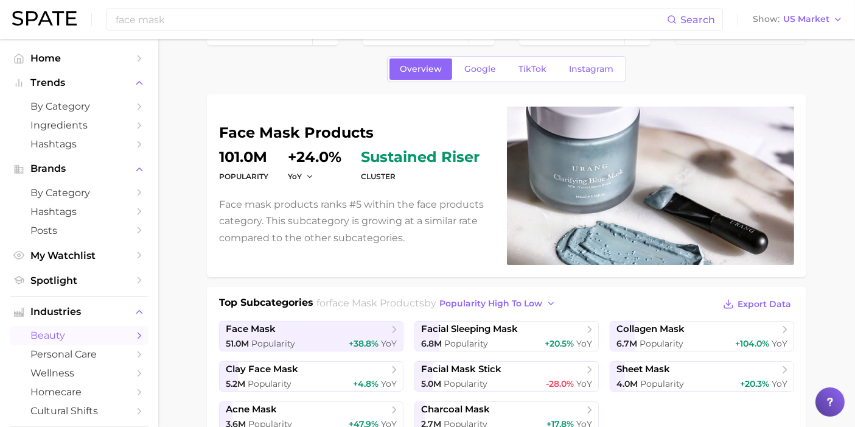
scroll to position [68, 0]
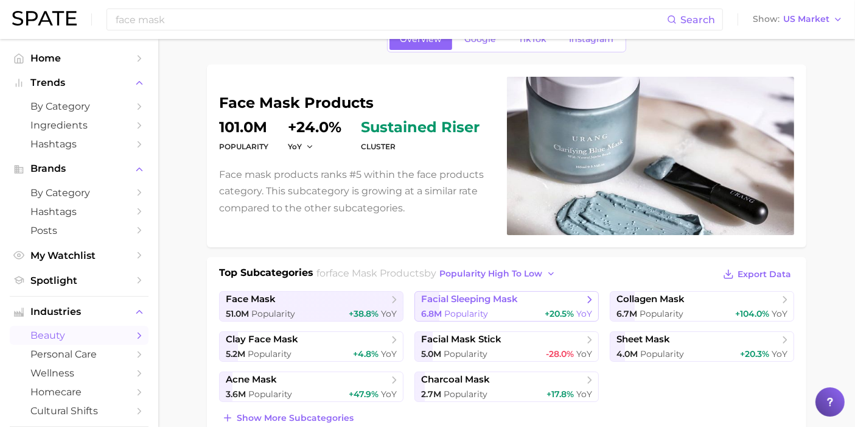
click at [572, 308] on span "+20.5%" at bounding box center [559, 313] width 29 height 11
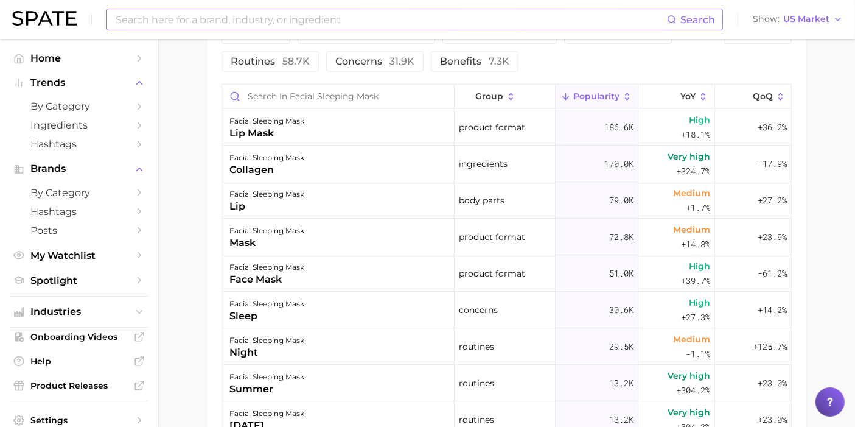
click at [225, 24] on input at bounding box center [390, 19] width 553 height 21
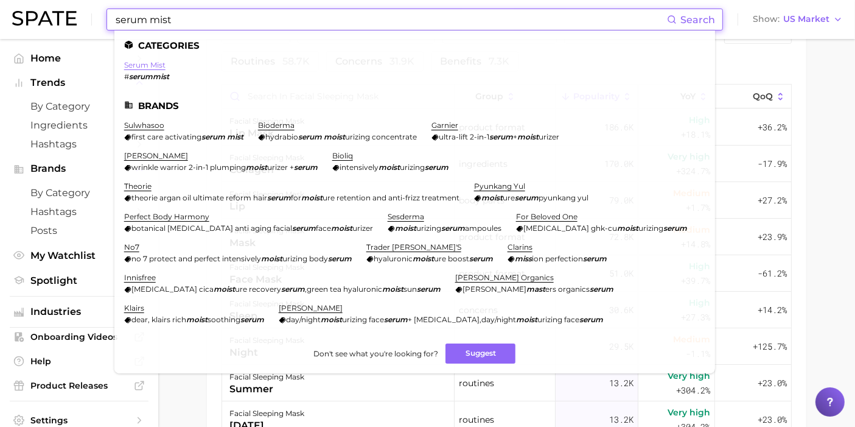
click at [152, 61] on link "serum mist" at bounding box center [144, 64] width 41 height 9
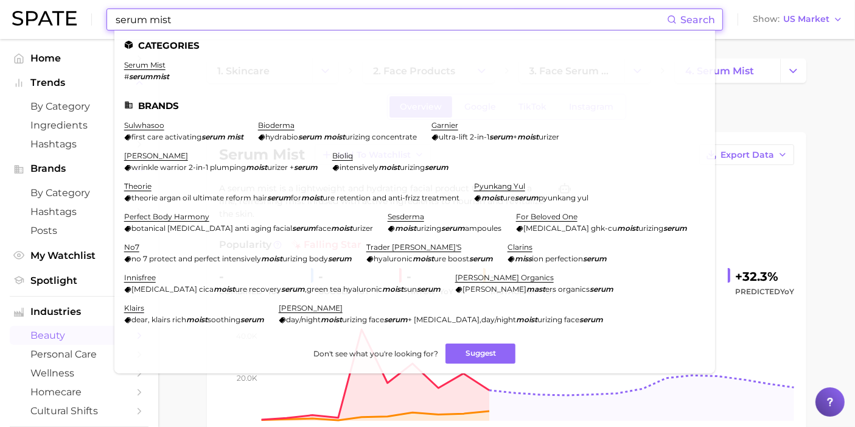
drag, startPoint x: 178, startPoint y: 27, endPoint x: 33, endPoint y: 18, distance: 145.1
click at [37, 18] on div "serum mist Search Categories serum mist # serummist Brands sulwhasoo first care…" at bounding box center [427, 19] width 831 height 39
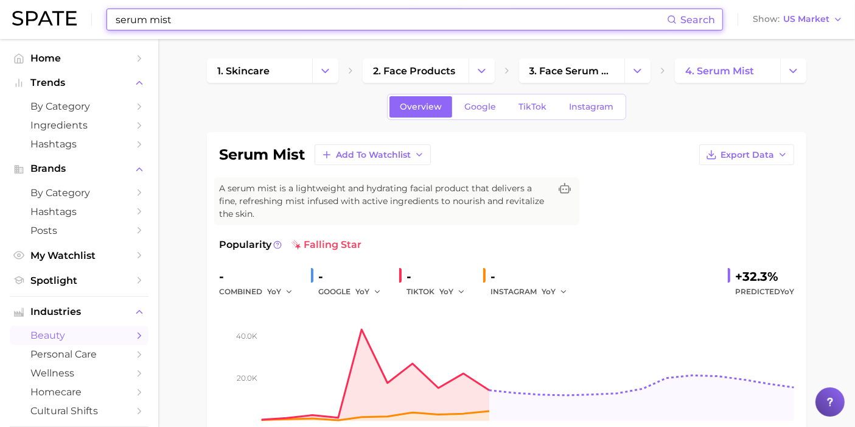
type input "e"
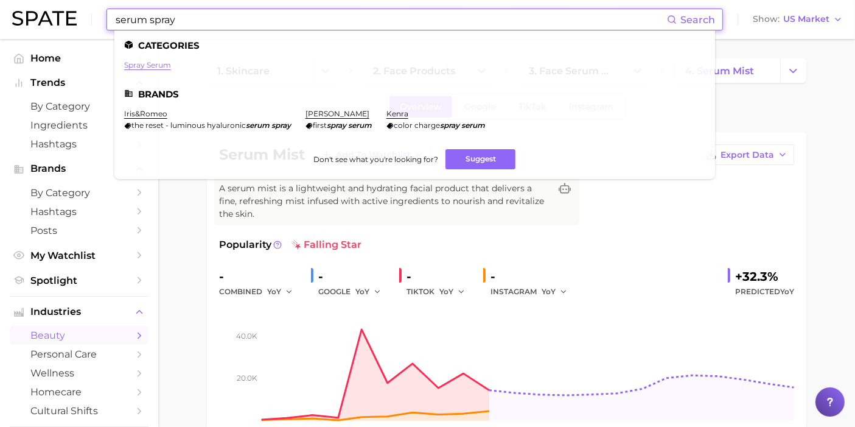
click at [145, 66] on link "spray serum" at bounding box center [147, 64] width 47 height 9
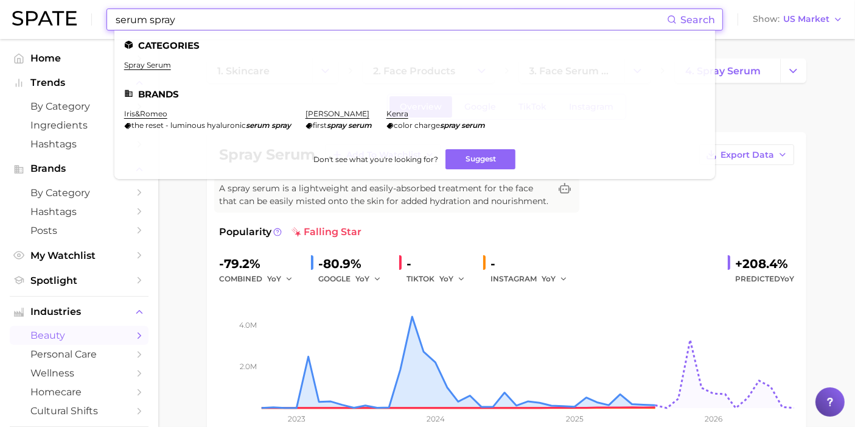
drag, startPoint x: 169, startPoint y: 19, endPoint x: 190, endPoint y: 23, distance: 21.5
click at [161, 19] on input "serum spray" at bounding box center [390, 19] width 553 height 21
drag, startPoint x: 200, startPoint y: 24, endPoint x: 3, endPoint y: 1, distance: 198.5
click at [3, 1] on header "serum spray Search Categories spray serum Brands iris&romeo the reset - luminou…" at bounding box center [427, 19] width 855 height 39
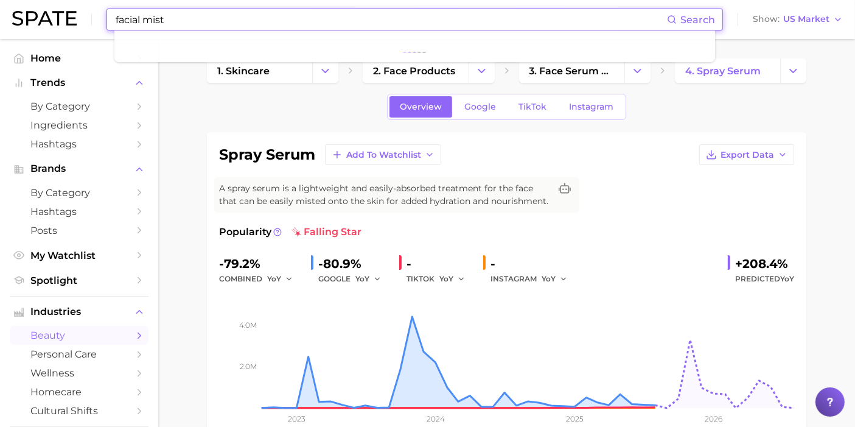
type input "facial mist"
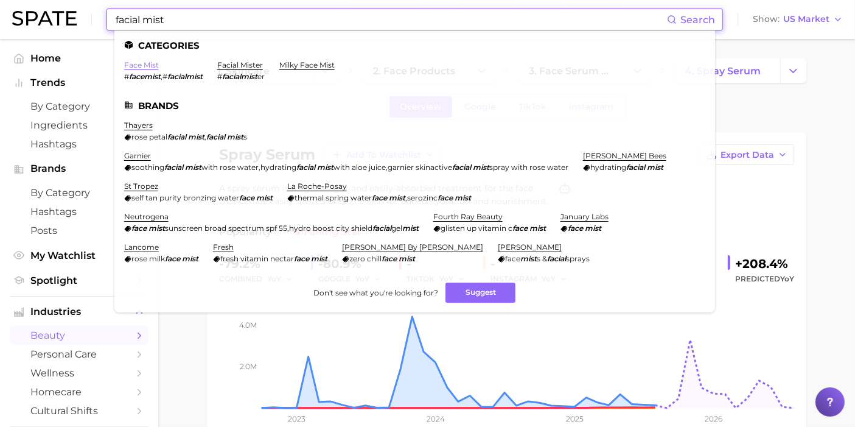
click at [153, 63] on link "face mist" at bounding box center [141, 64] width 35 height 9
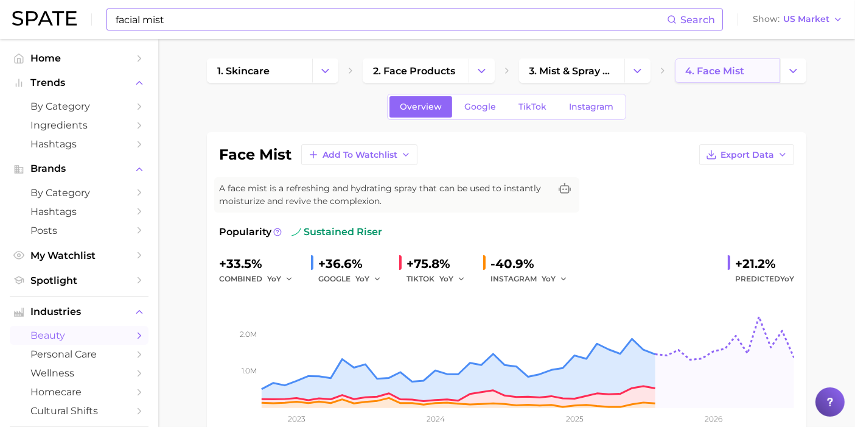
click at [778, 72] on link "4. face mist" at bounding box center [727, 70] width 105 height 24
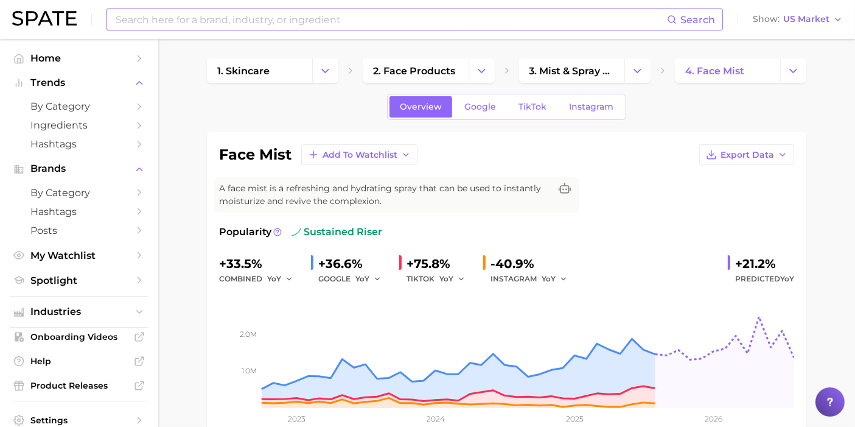
click at [772, 160] on button "Export Data" at bounding box center [746, 154] width 95 height 21
click at [758, 201] on span "Time Series Image" at bounding box center [722, 199] width 82 height 10
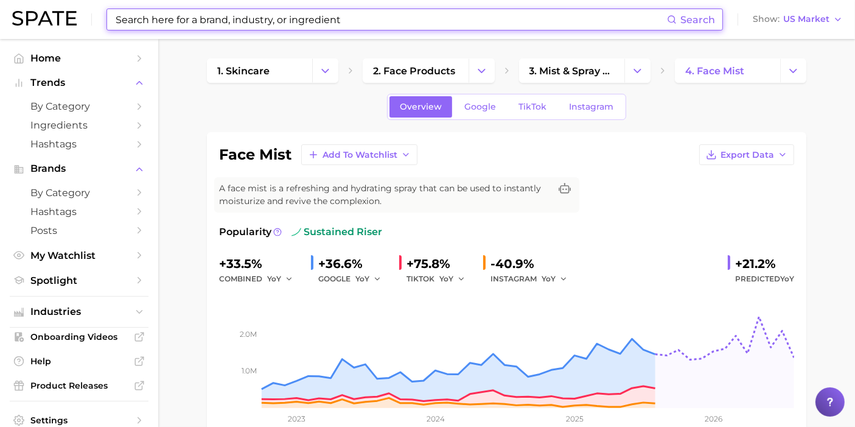
click at [234, 20] on input at bounding box center [390, 19] width 553 height 21
drag, startPoint x: 388, startPoint y: 23, endPoint x: 4, endPoint y: -6, distance: 384.5
click at [4, 0] on html "Search Show US Market Home Trends by Category Ingredients Hashtags Brands by Ca…" at bounding box center [427, 213] width 855 height 427
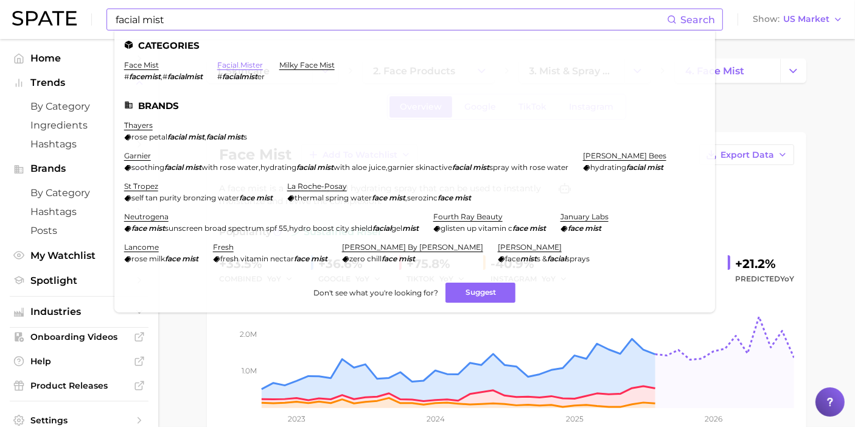
click at [242, 67] on link "facial mister" at bounding box center [240, 64] width 46 height 9
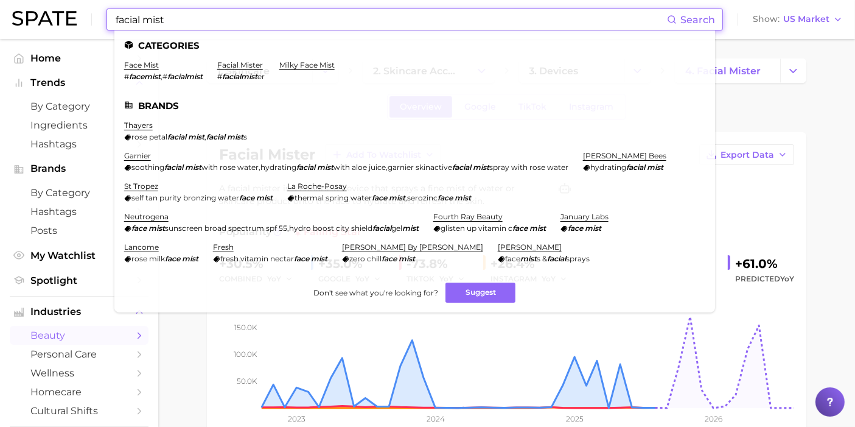
click at [198, 23] on input "facial mist" at bounding box center [390, 19] width 553 height 21
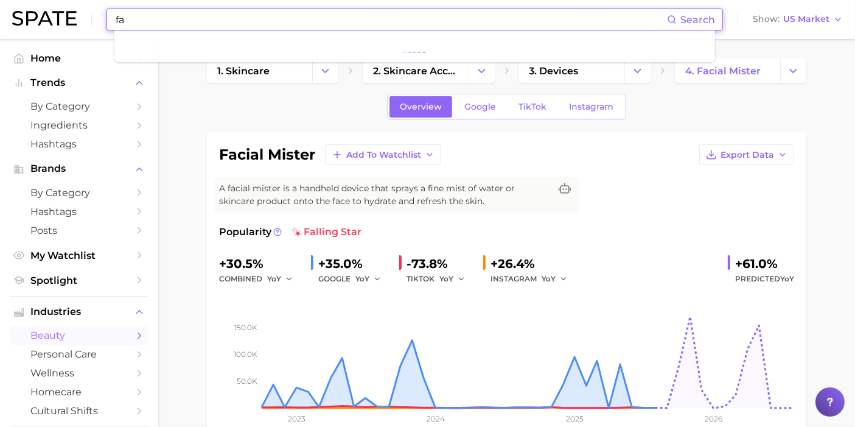
type input "f"
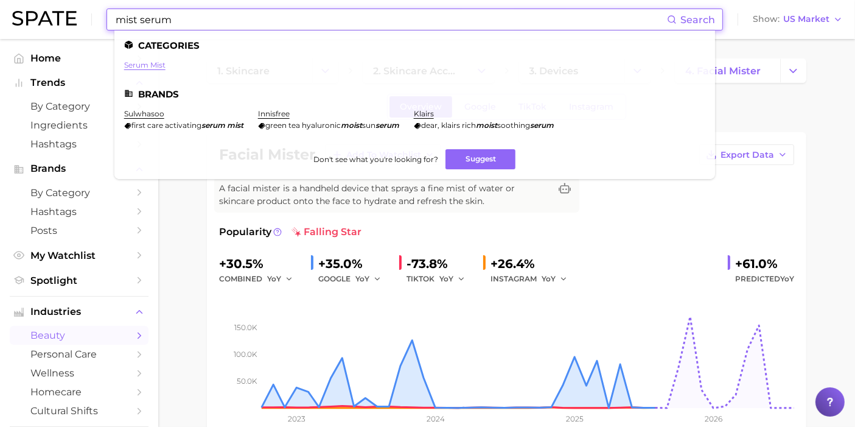
type input "mist serum"
click at [153, 60] on link "serum mist" at bounding box center [144, 64] width 41 height 9
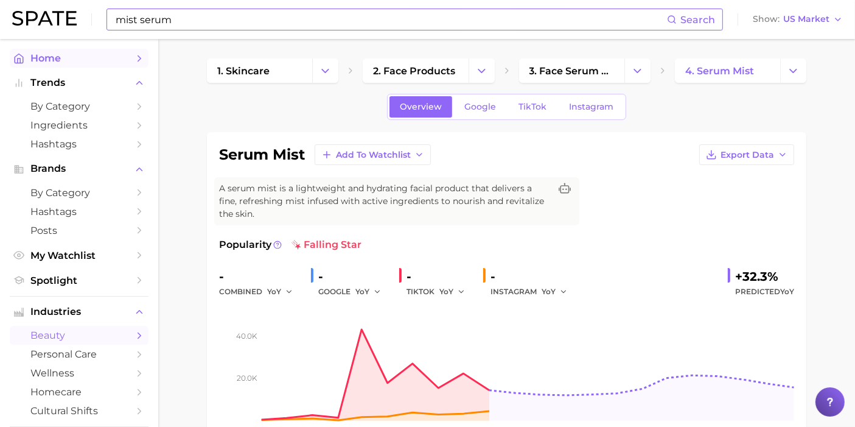
click at [54, 67] on link "Home" at bounding box center [79, 58] width 139 height 19
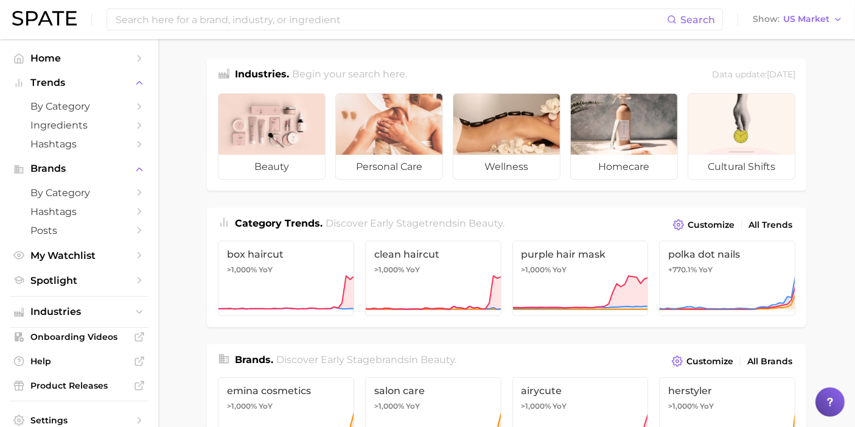
click at [23, 24] on img at bounding box center [44, 18] width 65 height 15
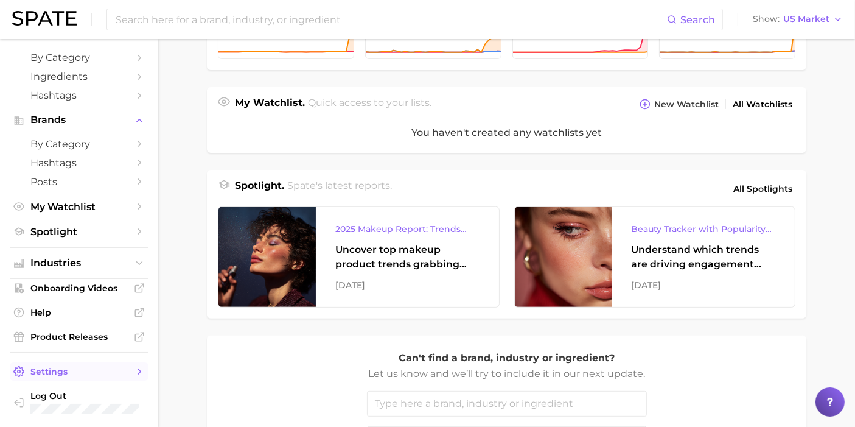
scroll to position [540, 0]
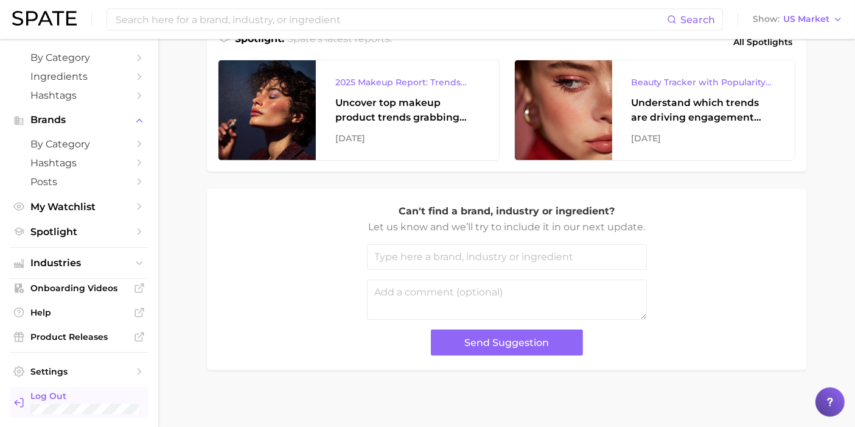
click at [77, 396] on span "Log Out" at bounding box center [103, 395] width 147 height 11
